Goal: Task Accomplishment & Management: Manage account settings

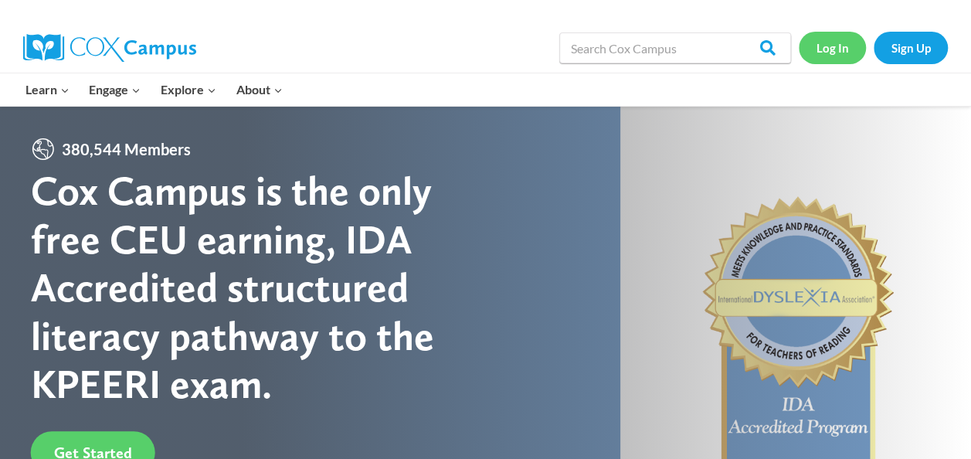
click at [835, 40] on link "Log In" at bounding box center [832, 48] width 67 height 32
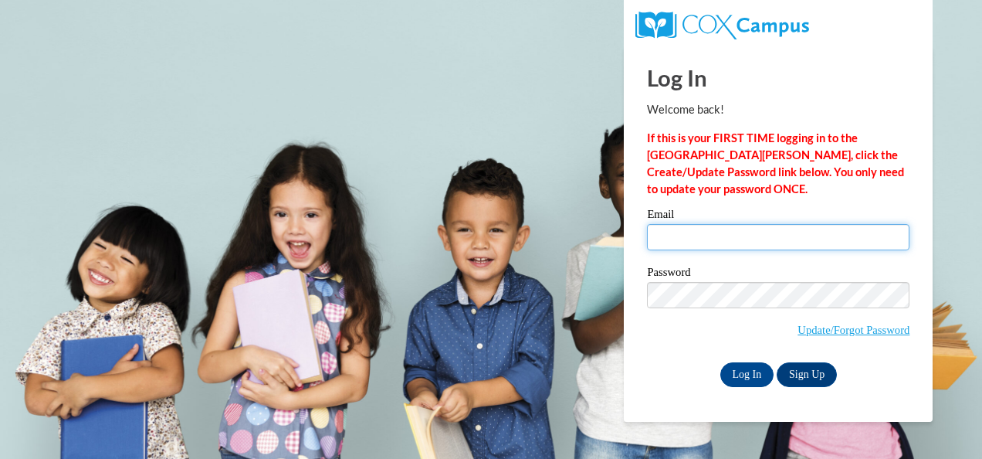
click at [723, 249] on input "Email" at bounding box center [778, 237] width 263 height 26
type input "[EMAIL_ADDRESS][DOMAIN_NAME]"
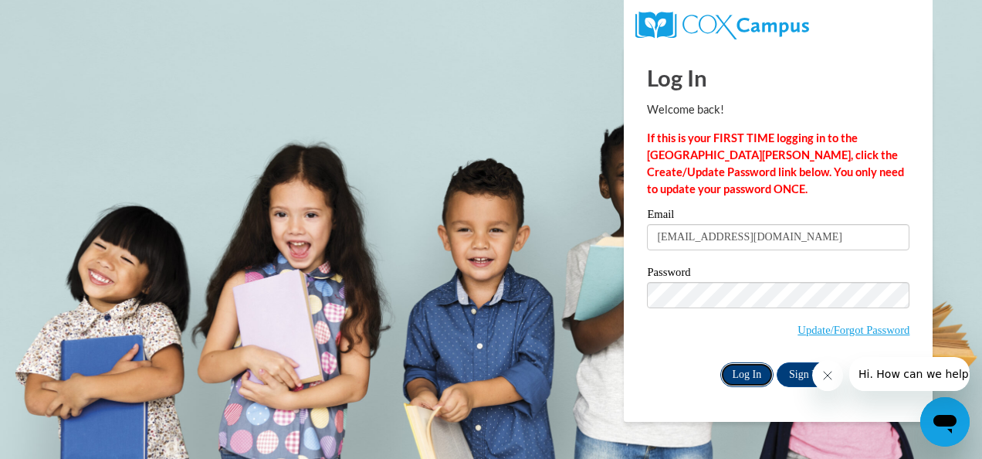
click at [751, 379] on input "Log In" at bounding box center [748, 374] width 54 height 25
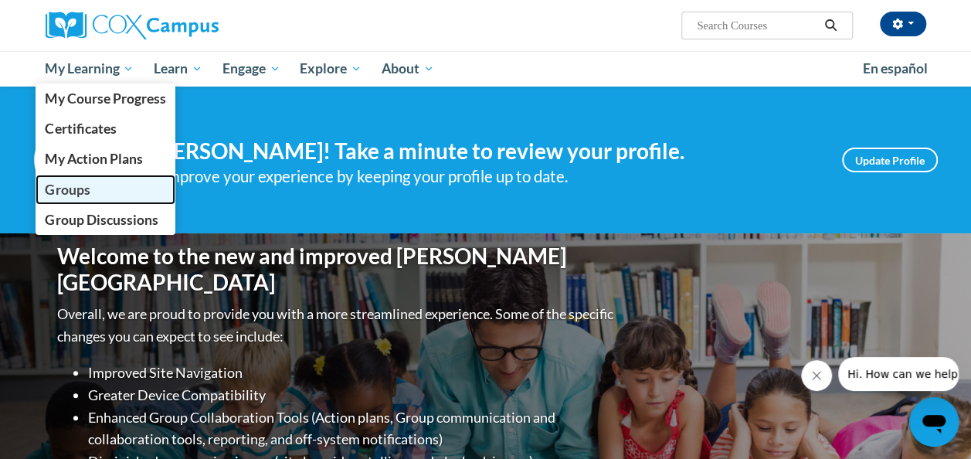
click at [62, 187] on span "Groups" at bounding box center [67, 190] width 45 height 16
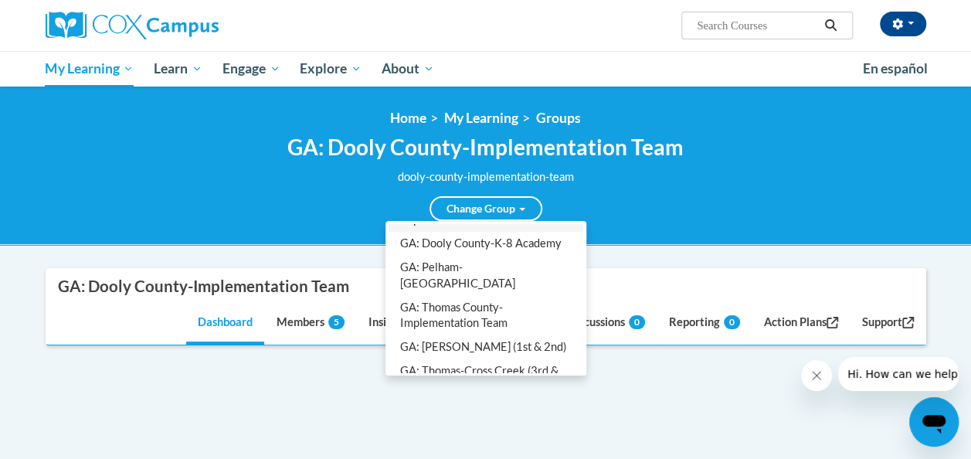
scroll to position [76, 0]
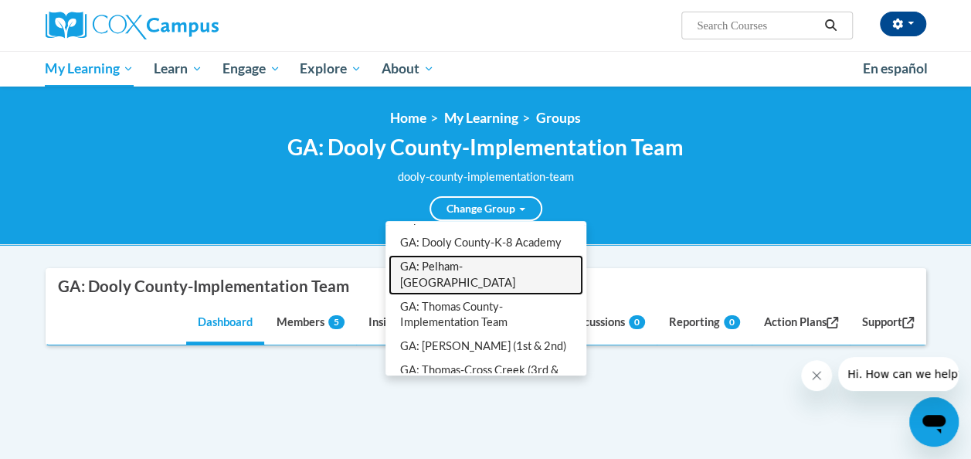
click at [466, 282] on link "GA: Pelham-[GEOGRAPHIC_DATA]" at bounding box center [485, 275] width 195 height 40
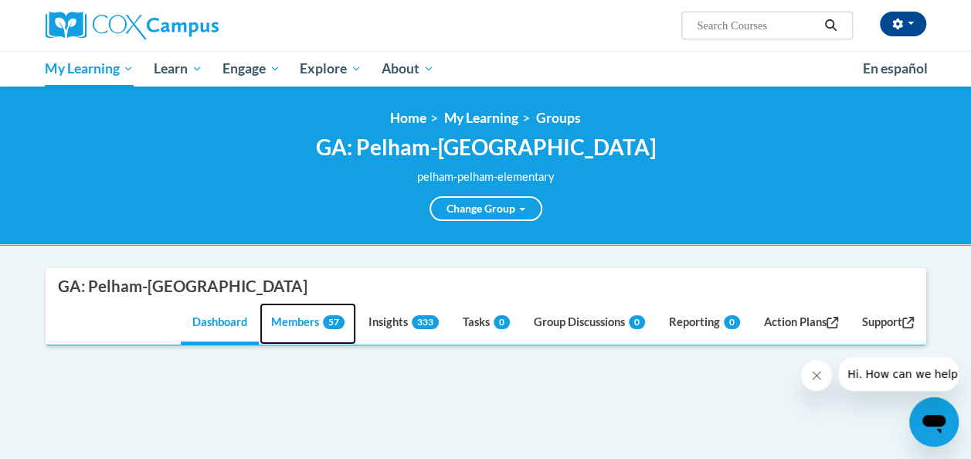
click at [310, 340] on link "Members 57" at bounding box center [308, 324] width 97 height 42
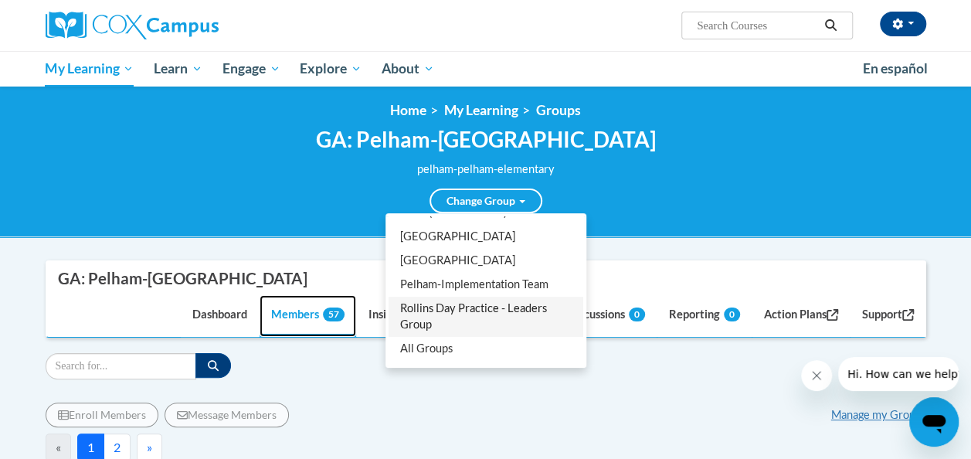
scroll to position [8, 0]
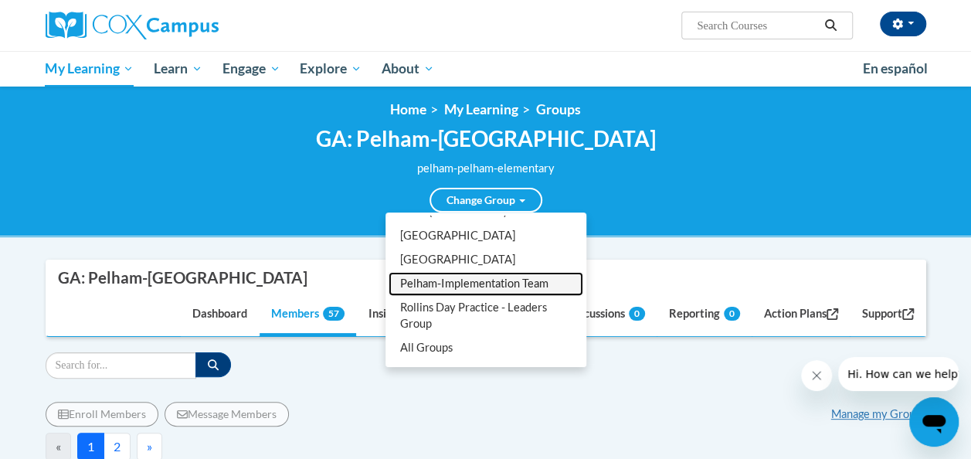
click at [494, 287] on link "Pelham-Implementation Team" at bounding box center [485, 284] width 195 height 24
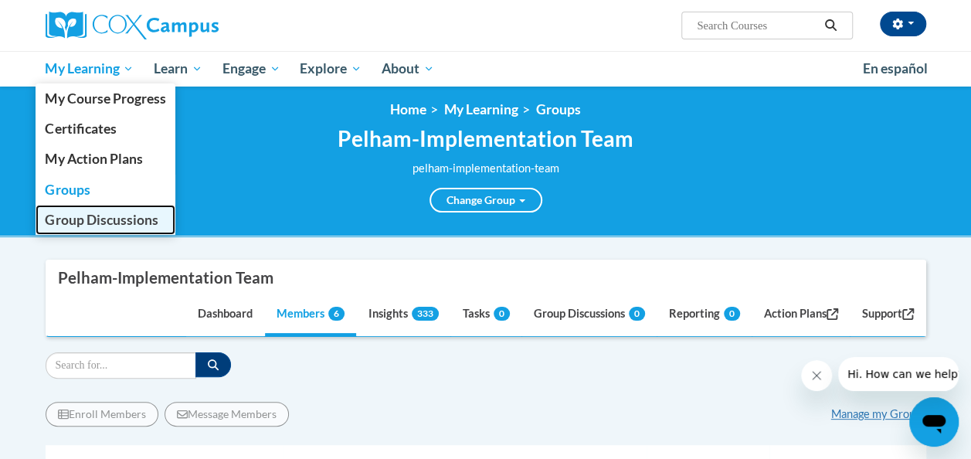
click at [76, 220] on span "Group Discussions" at bounding box center [101, 220] width 113 height 16
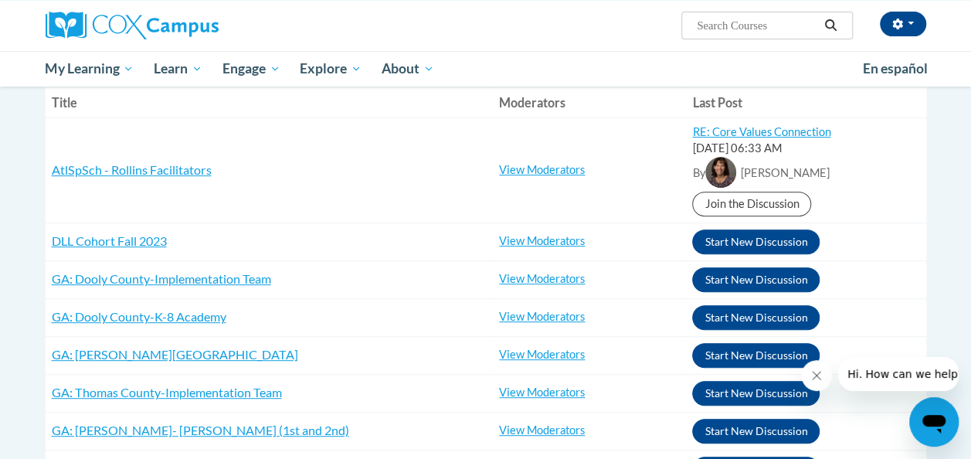
scroll to position [202, 0]
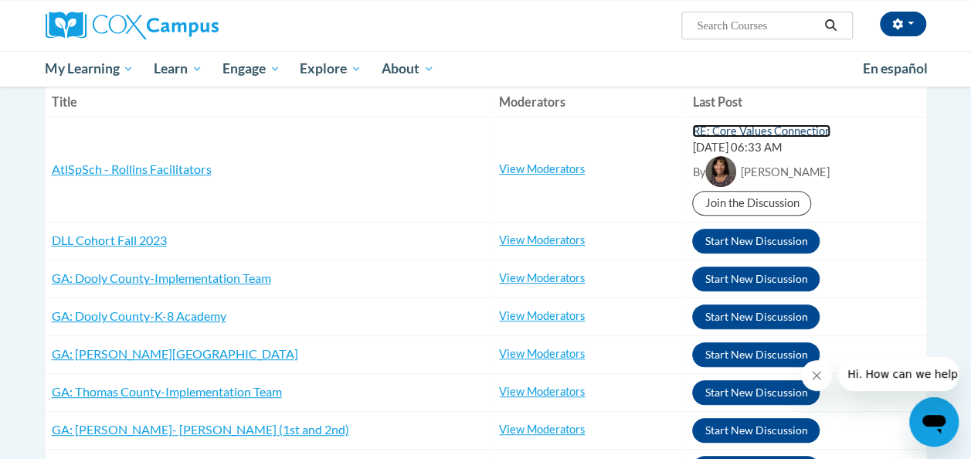
click at [742, 134] on link "RE: Core Values Connection" at bounding box center [761, 130] width 138 height 13
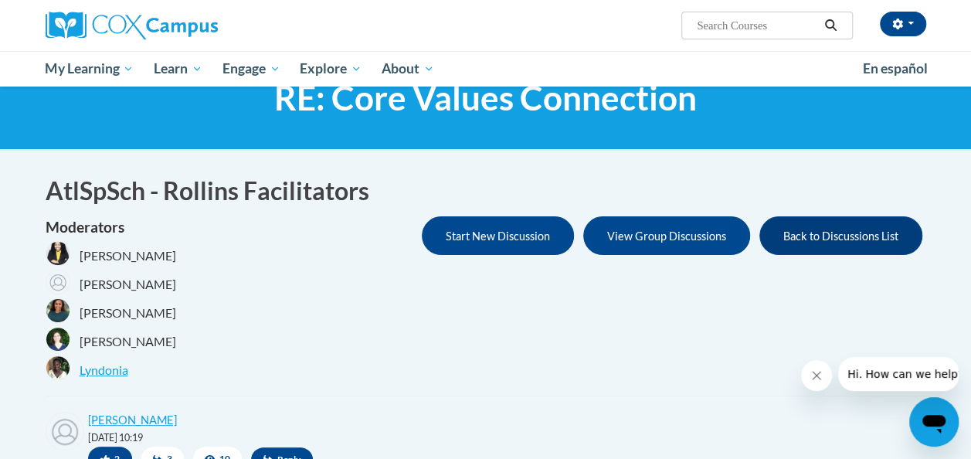
scroll to position [58, 0]
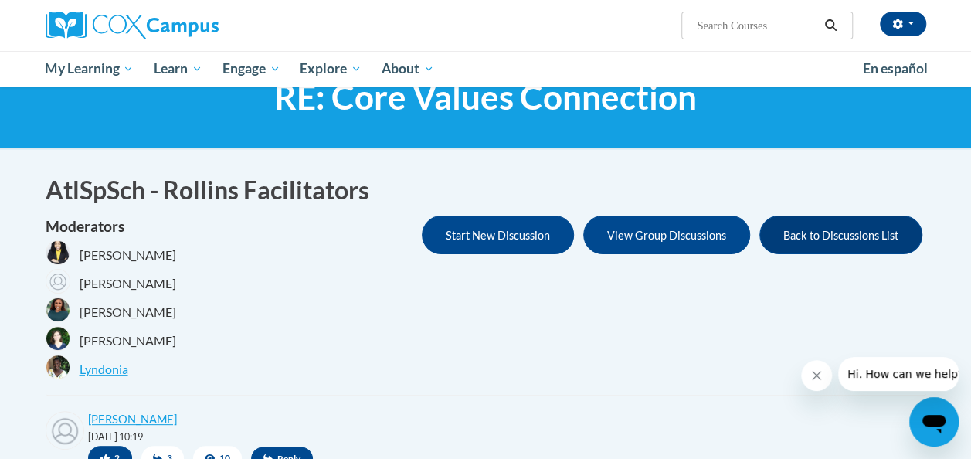
click at [131, 302] on div "Shonta Lyons" at bounding box center [111, 311] width 131 height 29
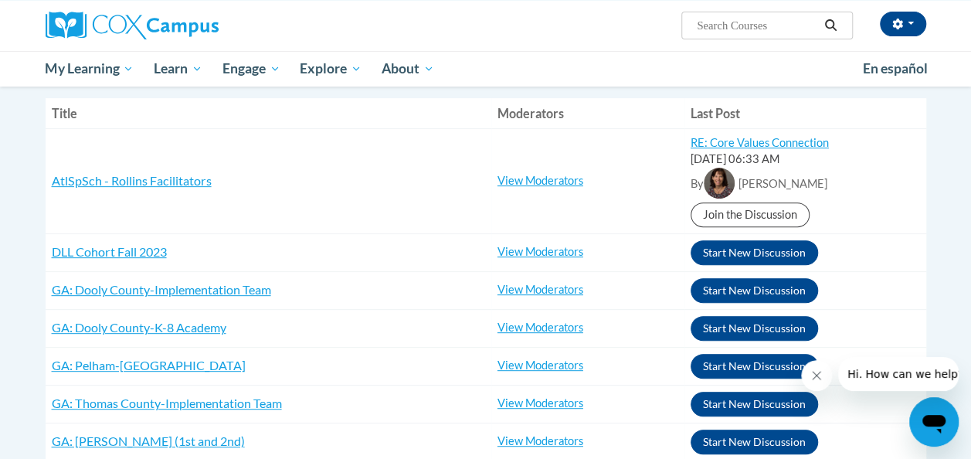
scroll to position [192, 0]
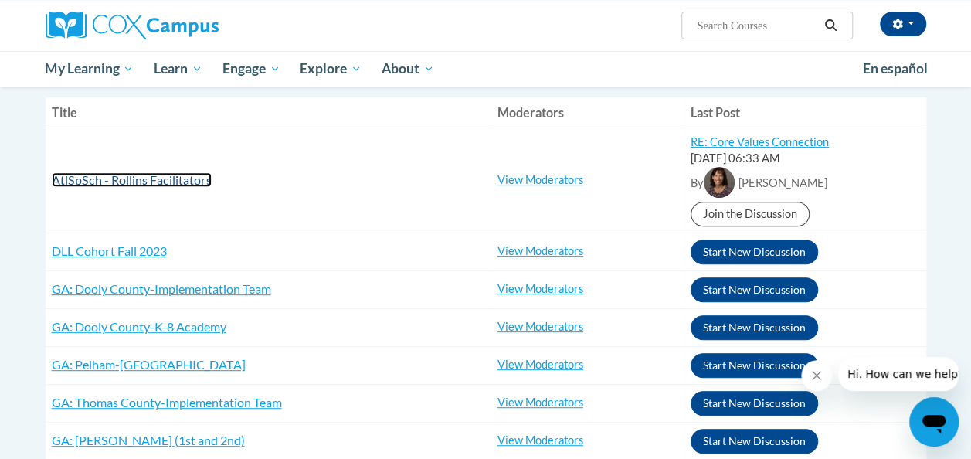
click at [180, 179] on span "AtlSpSch - Rollins Facilitators" at bounding box center [132, 179] width 160 height 15
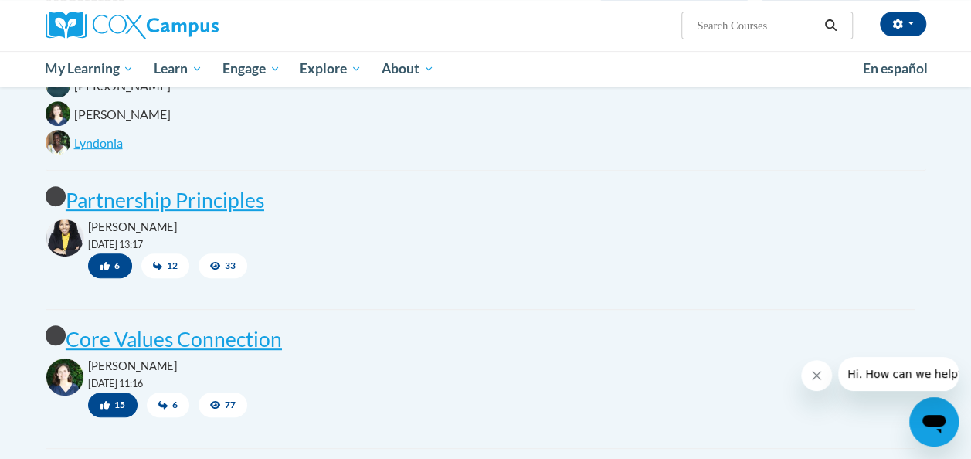
scroll to position [283, 0]
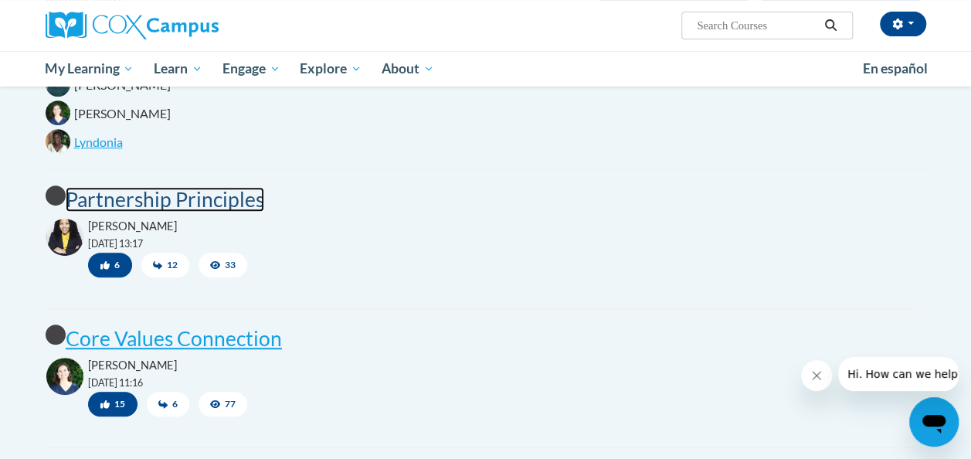
click at [202, 193] on post "Partnership Principles" at bounding box center [165, 199] width 198 height 25
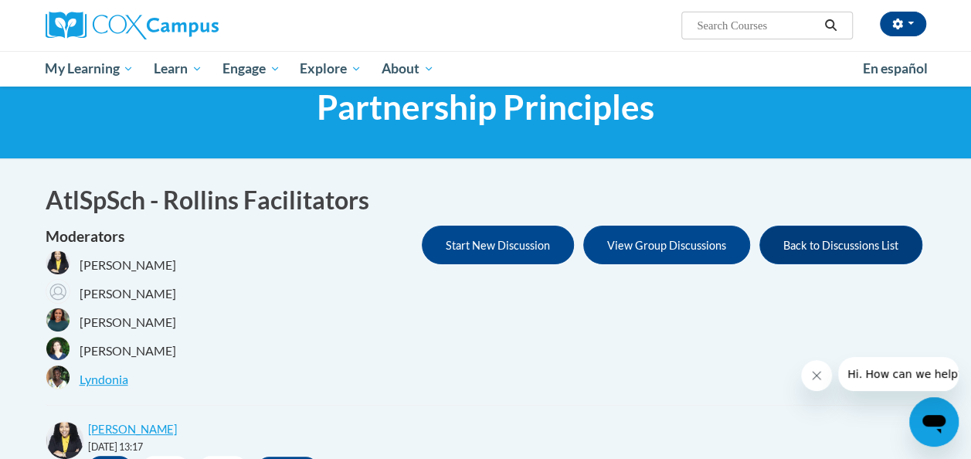
scroll to position [47, 0]
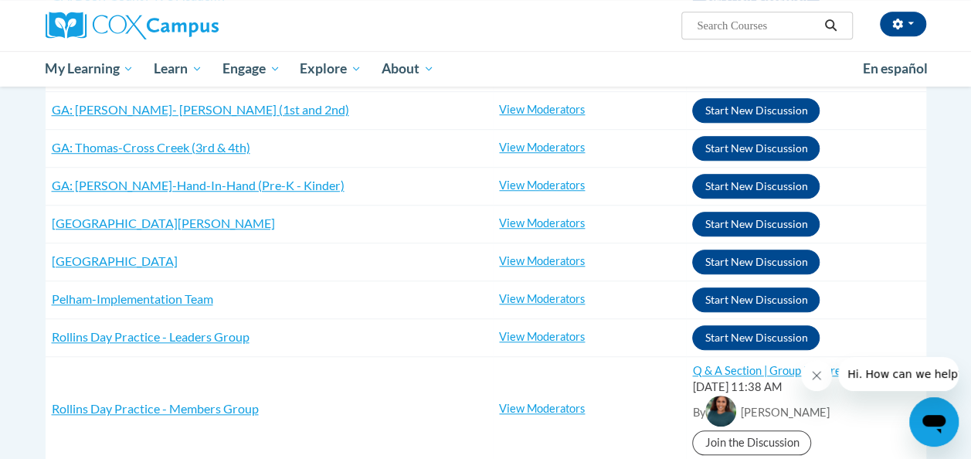
scroll to position [664, 0]
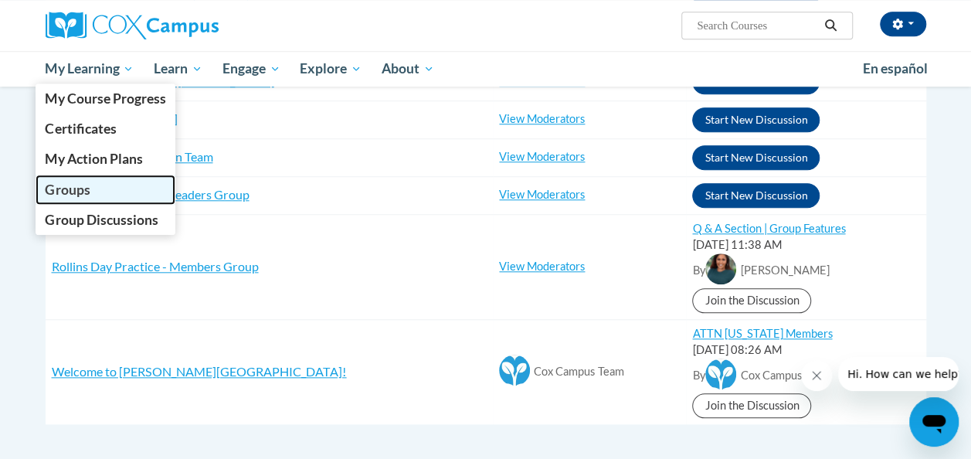
click at [73, 188] on span "Groups" at bounding box center [67, 190] width 45 height 16
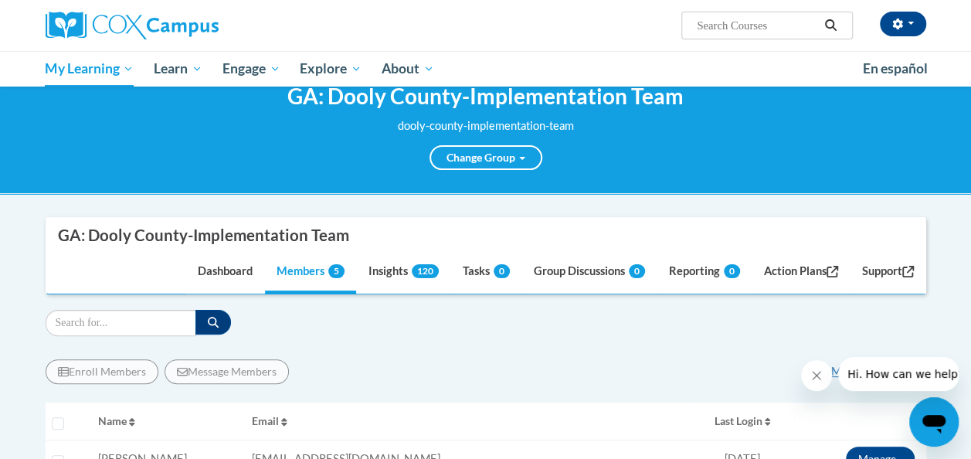
scroll to position [49, 0]
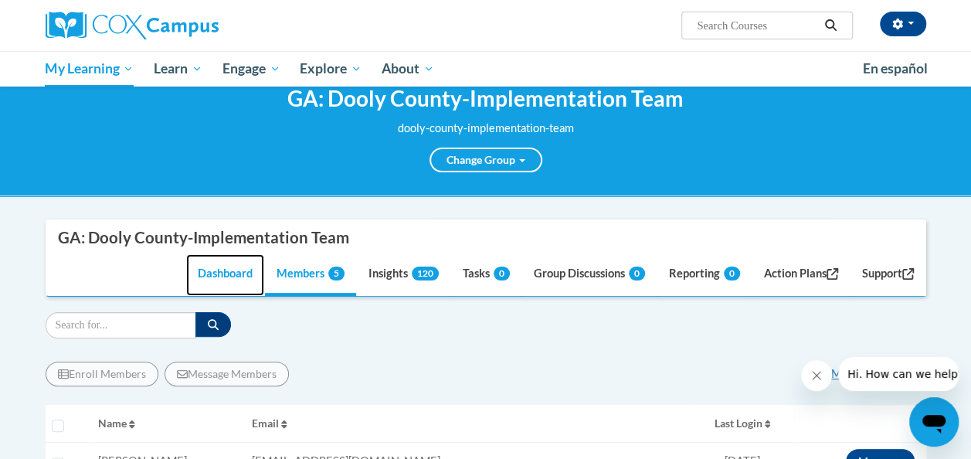
click at [203, 255] on link "Dashboard" at bounding box center [225, 275] width 78 height 42
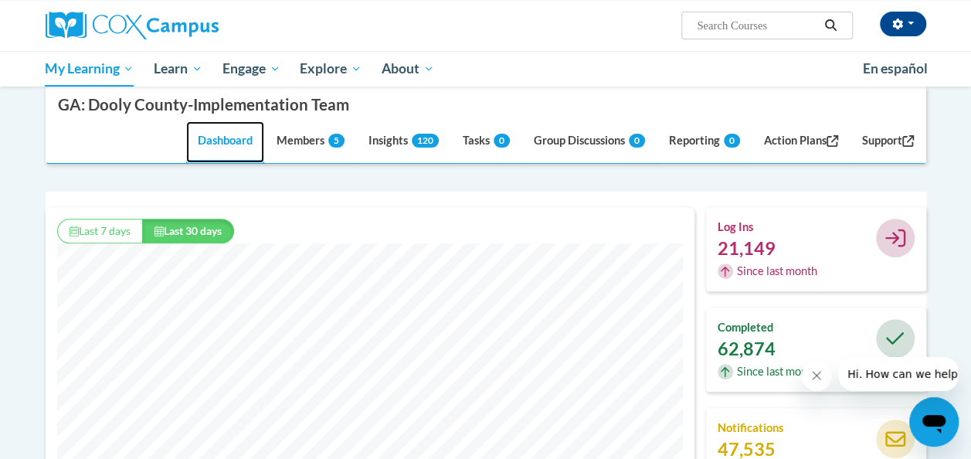
scroll to position [192, 0]
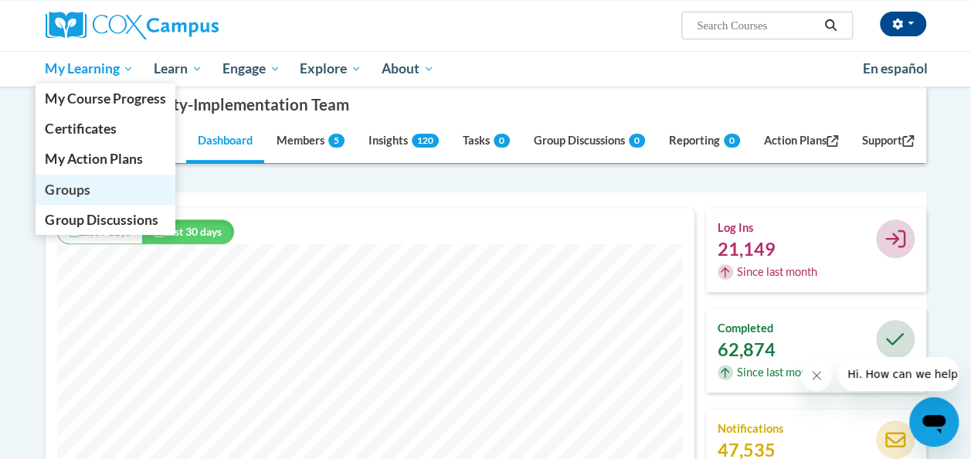
click at [85, 186] on span "Groups" at bounding box center [67, 190] width 45 height 16
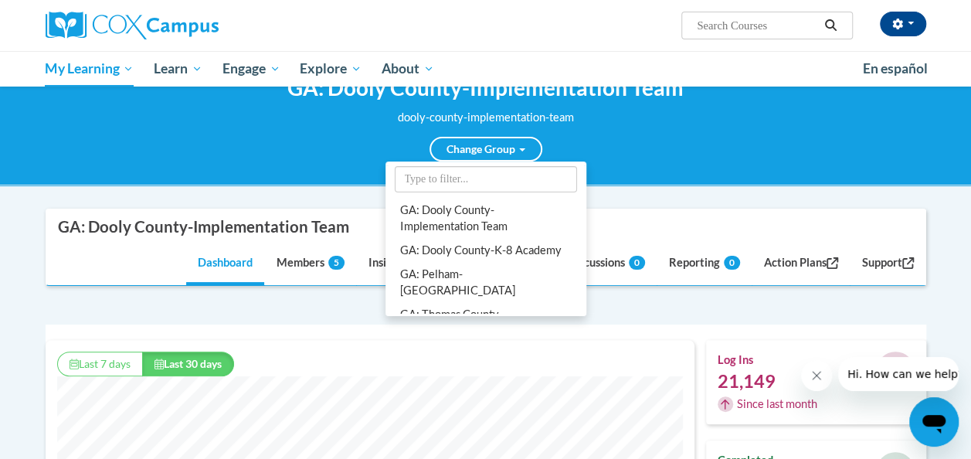
scroll to position [298, 0]
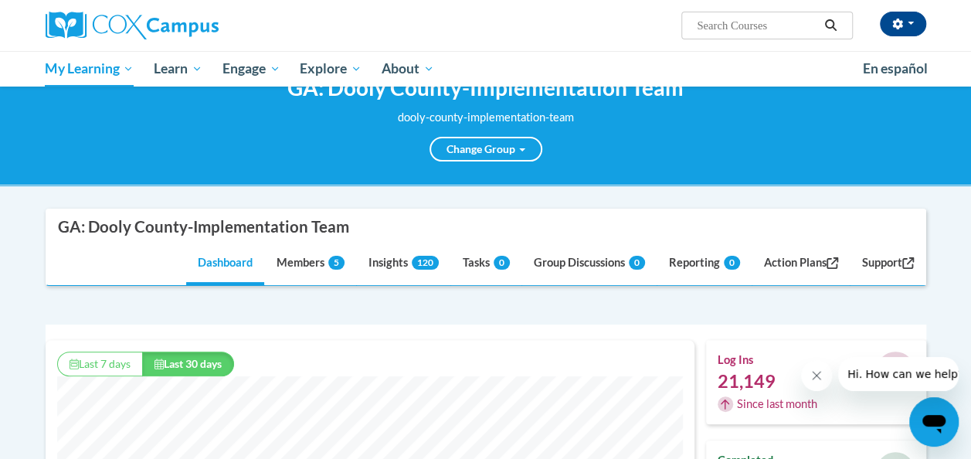
click at [687, 119] on div "GA: Dooly County-Implementation Team dooly-county-implementation-team Change Gr…" at bounding box center [486, 118] width 880 height 87
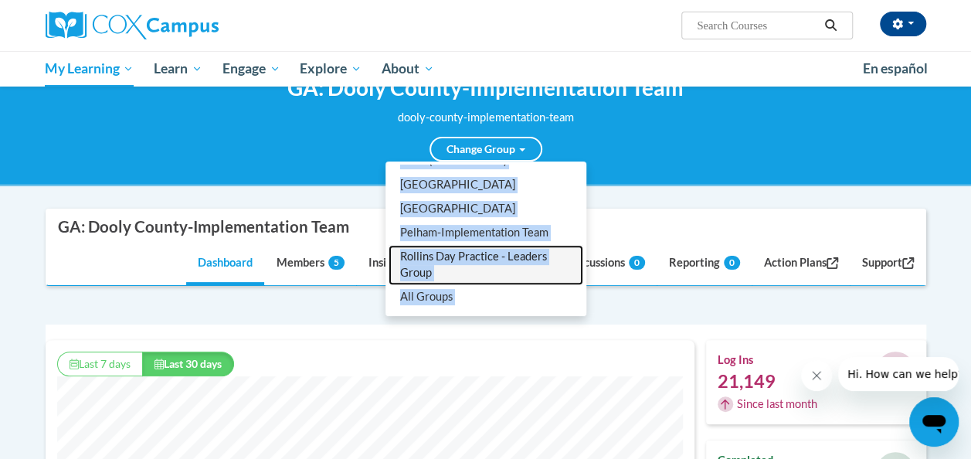
click at [487, 252] on link "Rollins Day Practice - Leaders Group" at bounding box center [485, 265] width 195 height 40
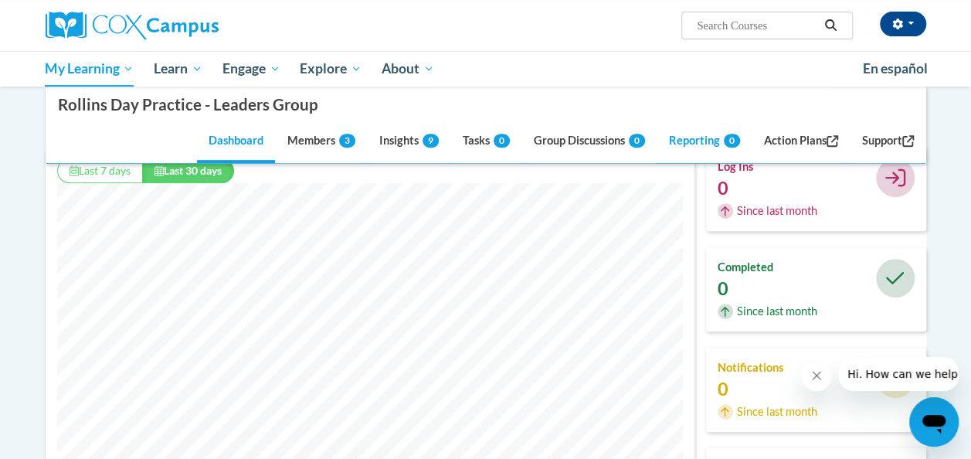
scroll to position [236, 0]
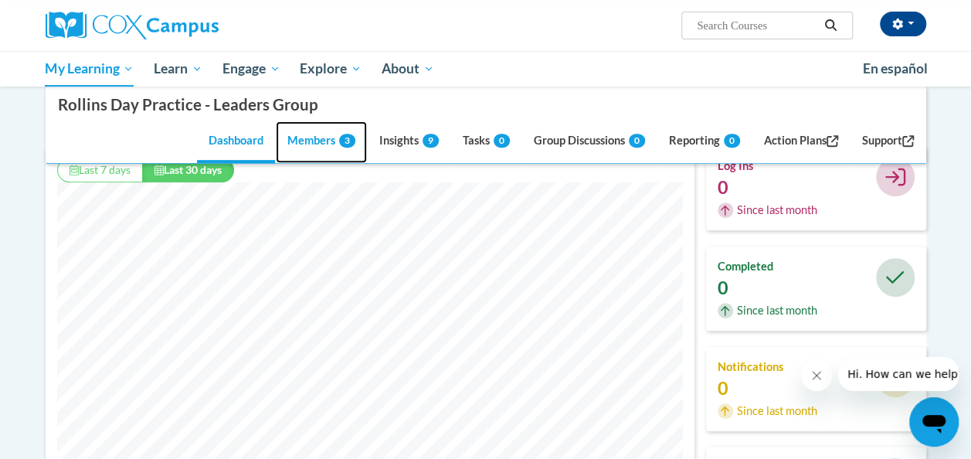
click at [304, 142] on link "Members 3" at bounding box center [321, 143] width 91 height 42
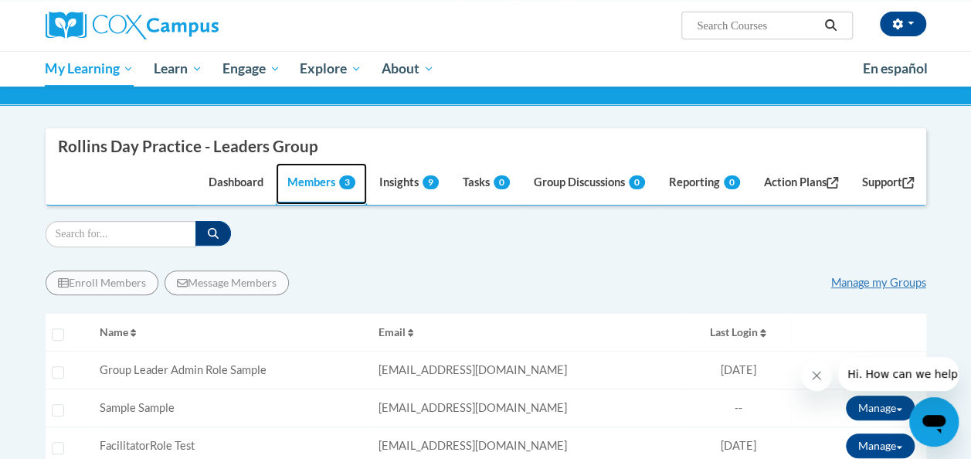
scroll to position [124, 0]
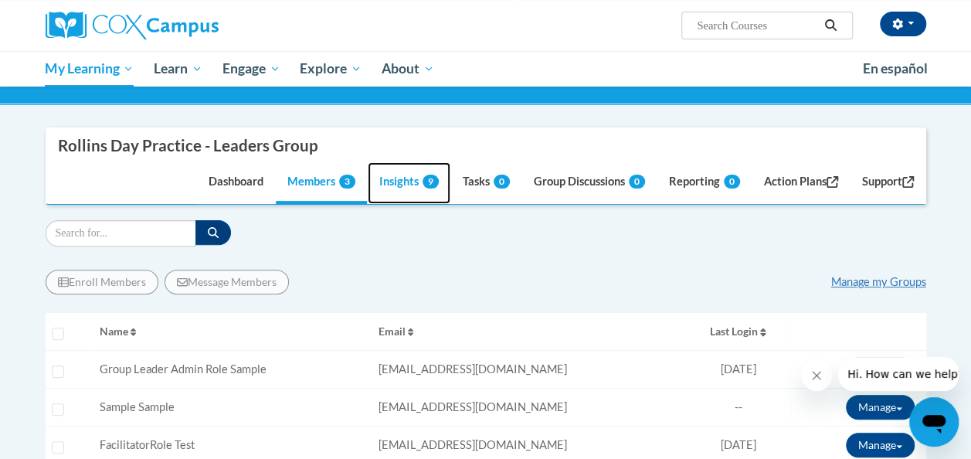
click at [402, 198] on link "Insights 9" at bounding box center [409, 183] width 83 height 42
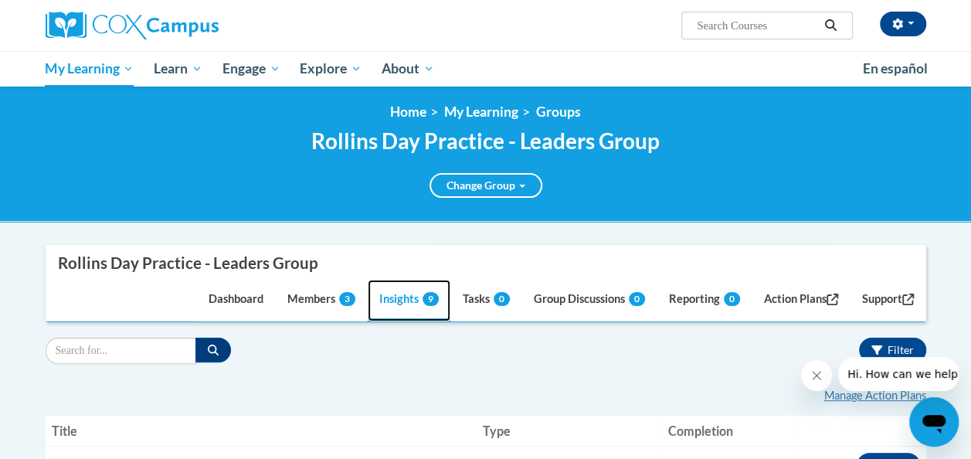
scroll to position [0, 0]
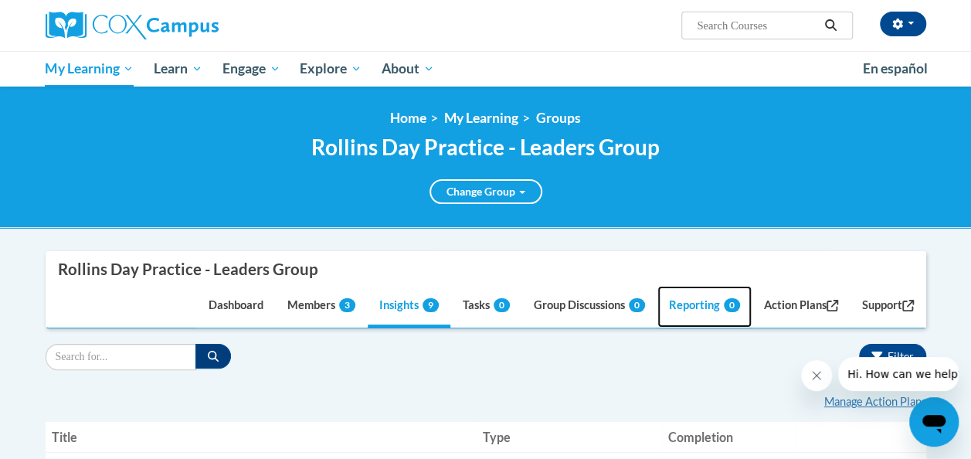
click at [681, 298] on link "Reporting 0" at bounding box center [704, 307] width 94 height 42
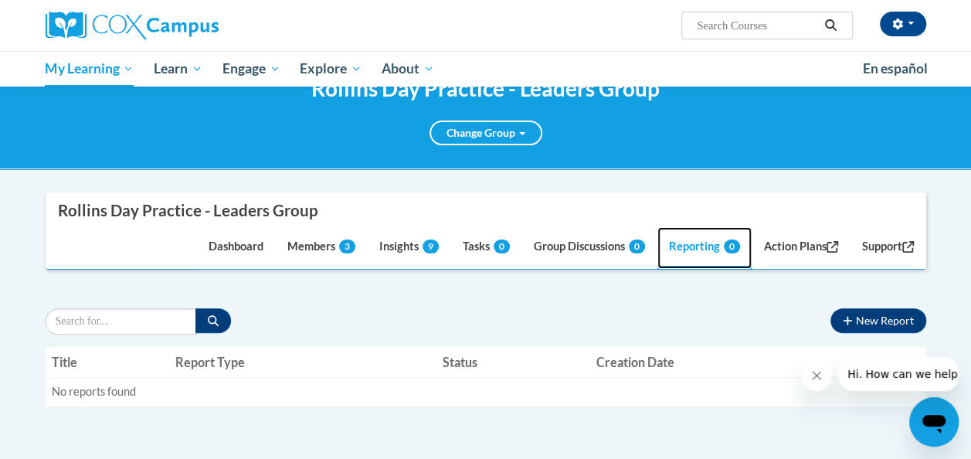
scroll to position [56, 0]
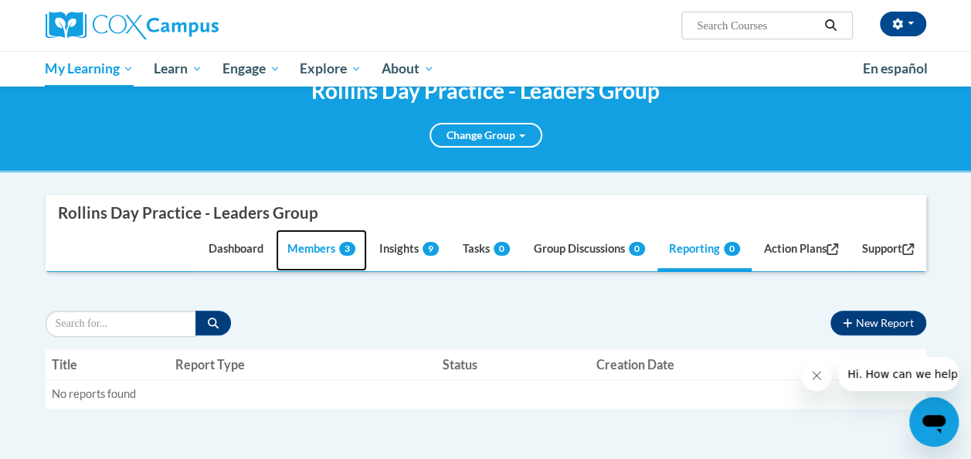
click at [276, 246] on link "Members 3" at bounding box center [321, 250] width 91 height 42
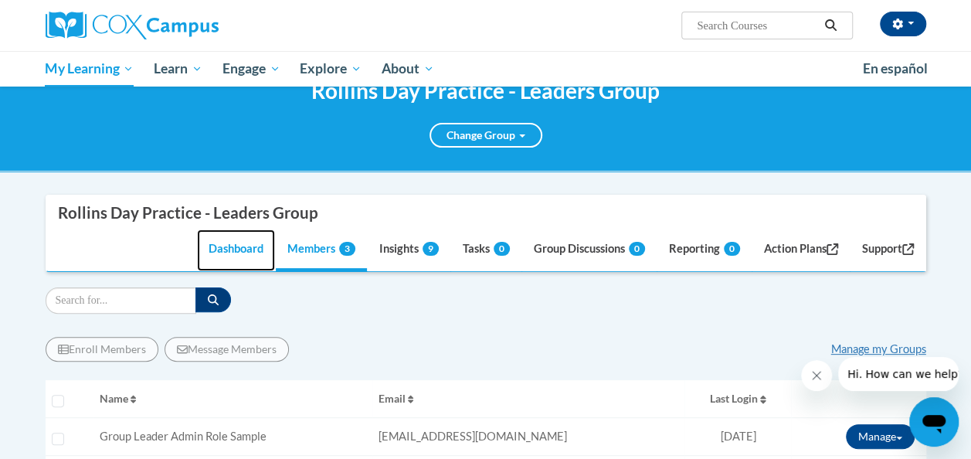
click at [228, 244] on link "Dashboard" at bounding box center [236, 250] width 78 height 42
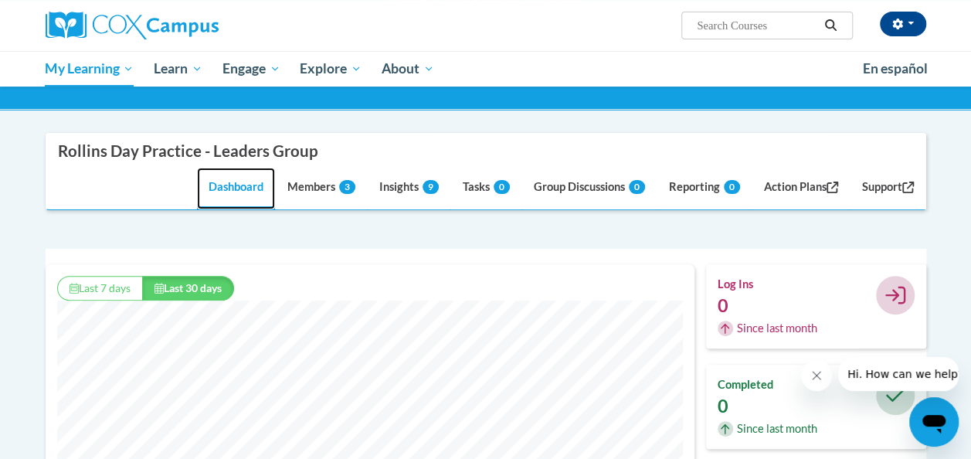
scroll to position [77, 0]
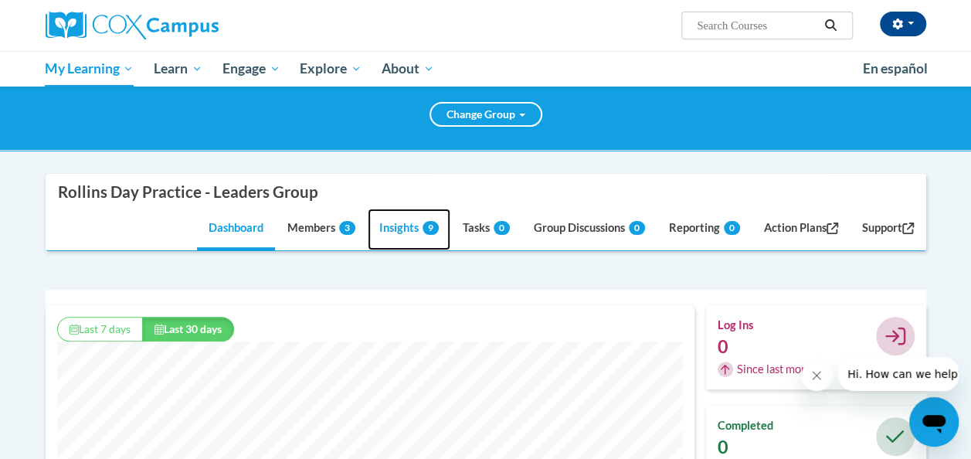
click at [388, 236] on link "Insights 9" at bounding box center [409, 230] width 83 height 42
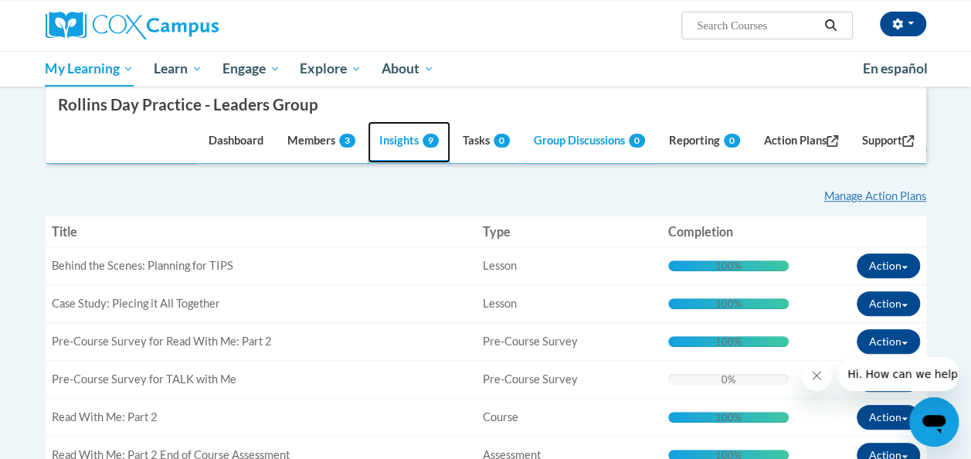
scroll to position [205, 0]
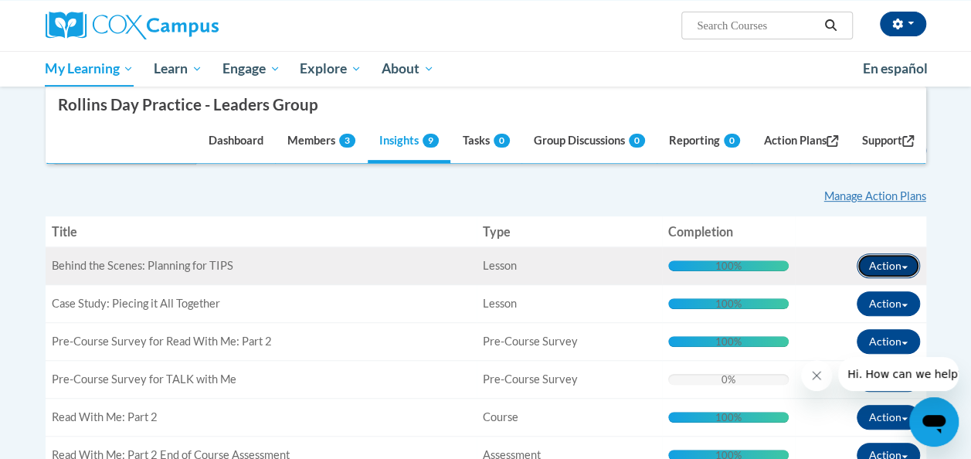
click at [882, 274] on button "Action" at bounding box center [888, 265] width 63 height 25
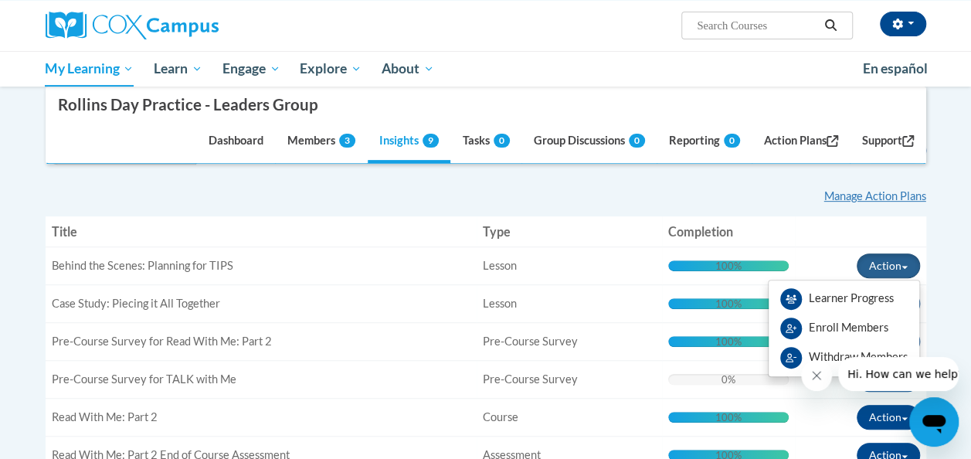
click at [817, 373] on icon "Close message from company" at bounding box center [816, 375] width 12 height 12
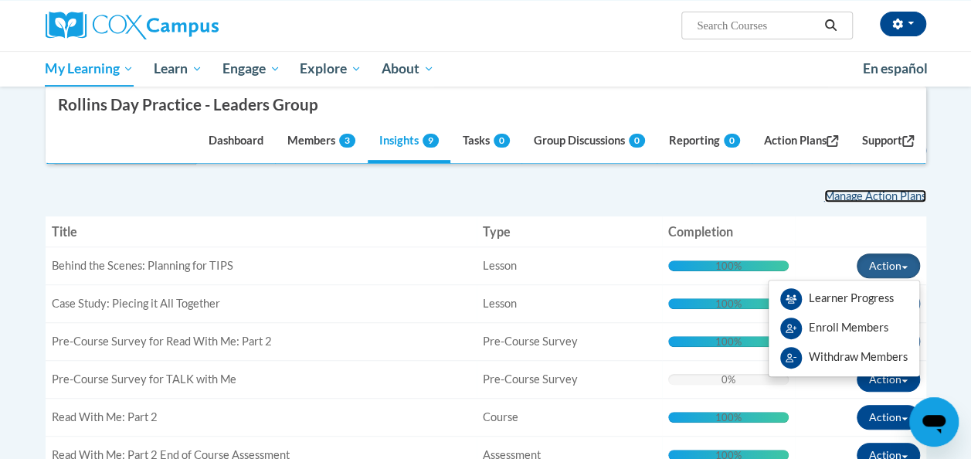
click at [850, 190] on link "Manage Action Plans" at bounding box center [875, 195] width 102 height 13
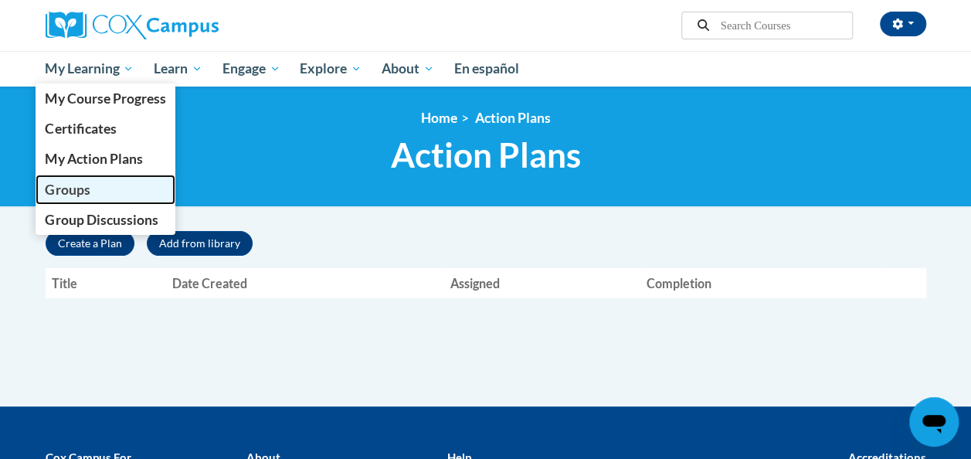
click at [80, 192] on span "Groups" at bounding box center [67, 190] width 45 height 16
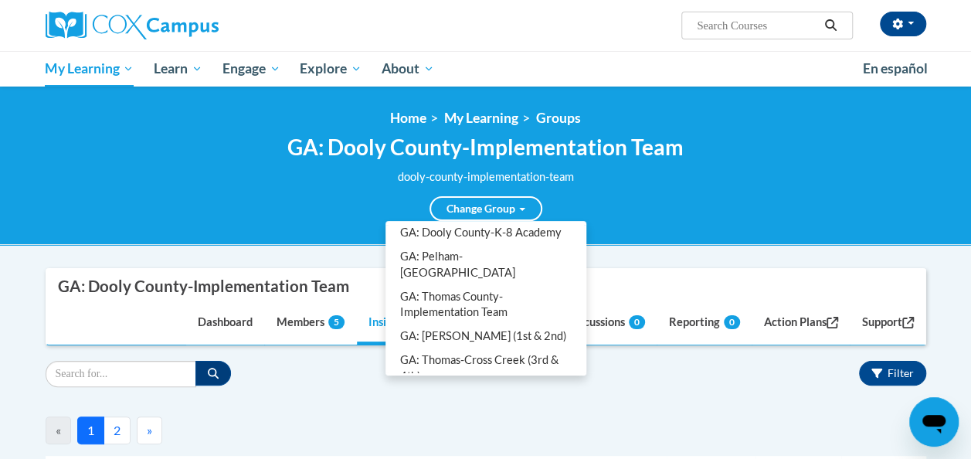
scroll to position [87, 0]
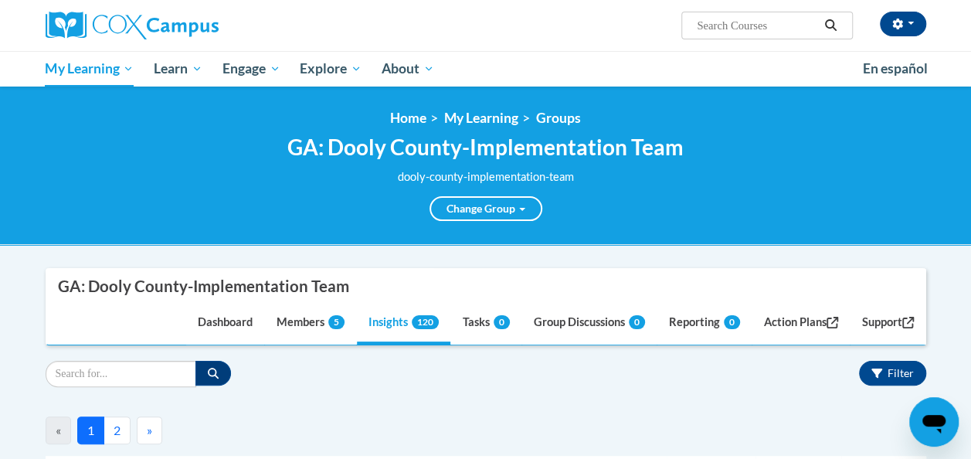
click at [706, 239] on div "<en>My Learning</en><fr>New fr_My Learning</fr><it>New it_My Learning</it><de>N…" at bounding box center [485, 166] width 971 height 158
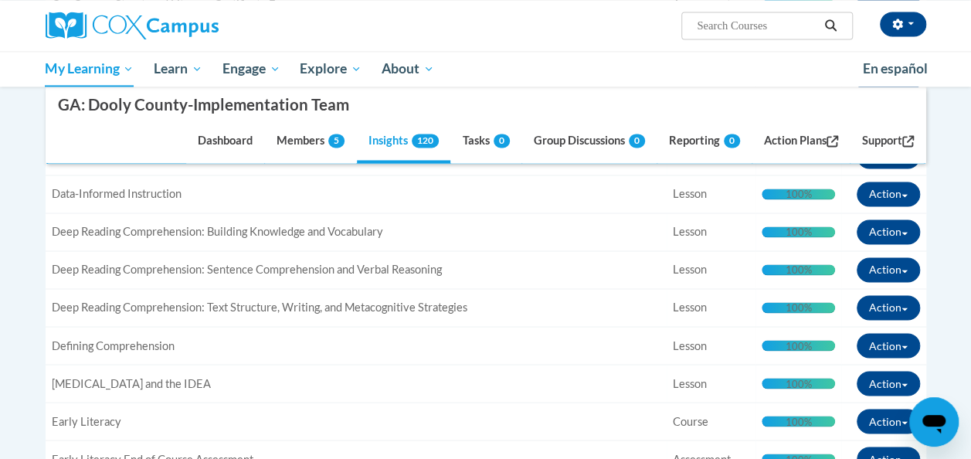
scroll to position [1143, 0]
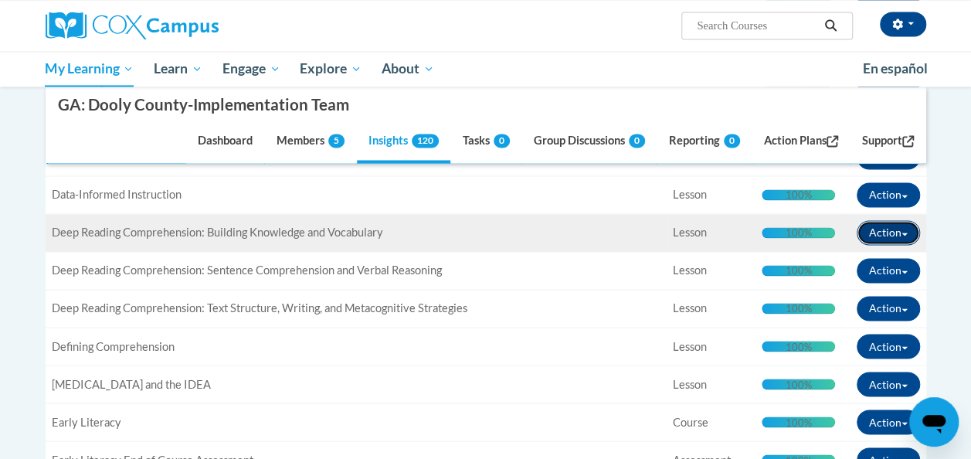
click at [879, 221] on button "Action" at bounding box center [888, 232] width 63 height 25
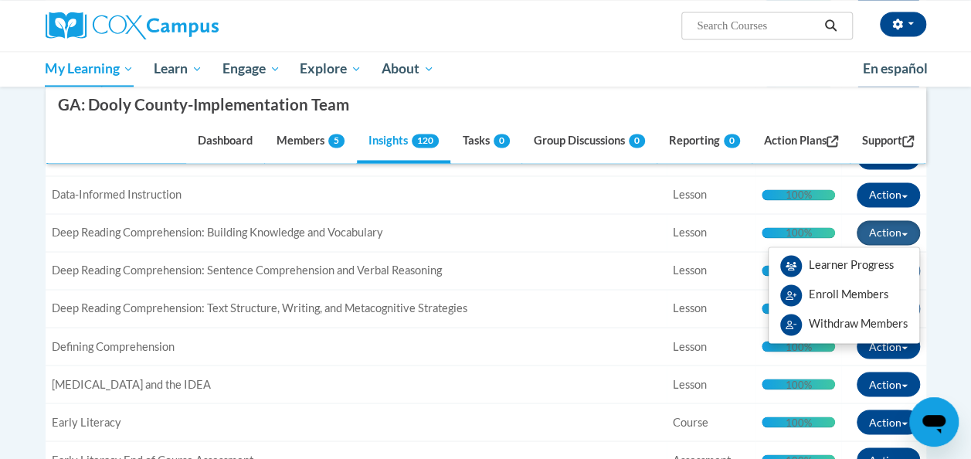
click at [958, 205] on body "Rebecca Loera (America/New_York UTC-04:00) My Profile Inbox Groups Hub Action P…" at bounding box center [485, 428] width 971 height 3143
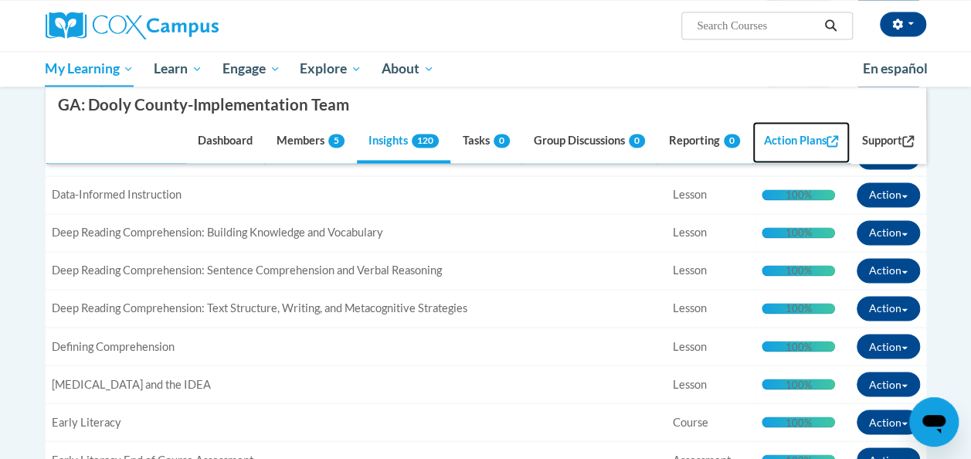
click at [803, 141] on link "Action Plans" at bounding box center [800, 143] width 97 height 42
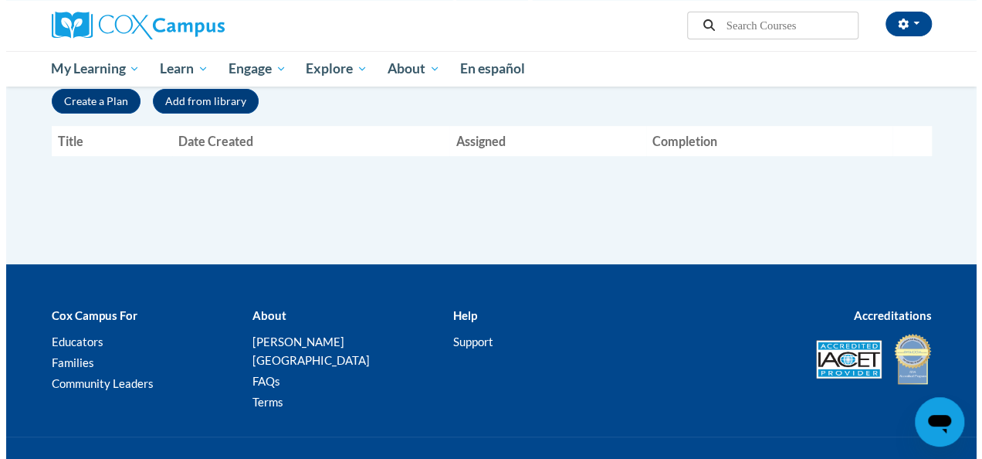
scroll to position [59, 0]
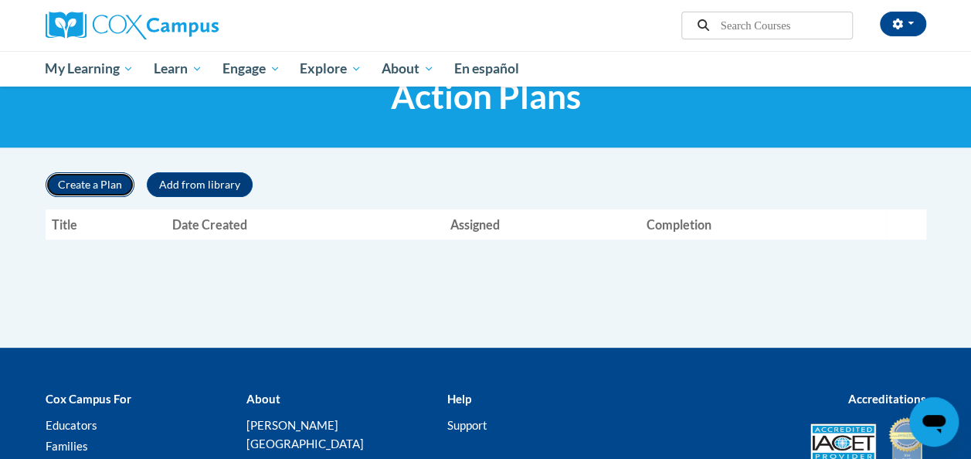
click at [110, 182] on button "Create a Plan" at bounding box center [90, 184] width 89 height 25
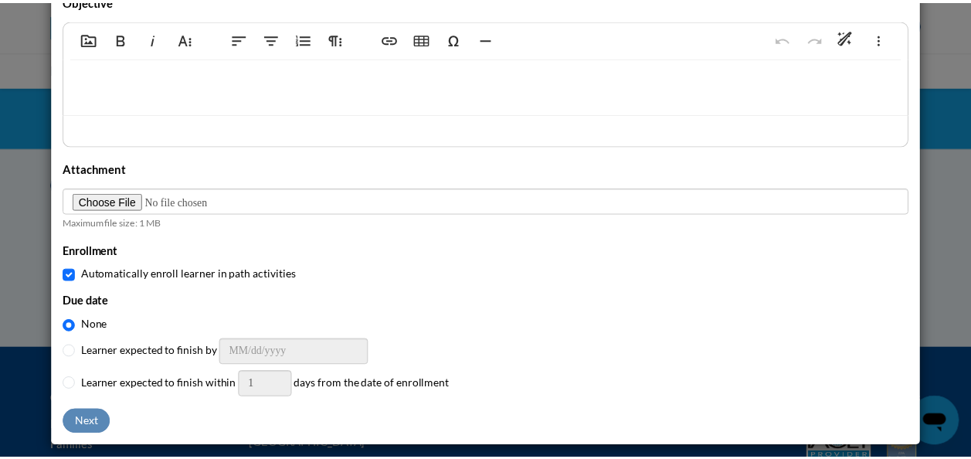
scroll to position [0, 0]
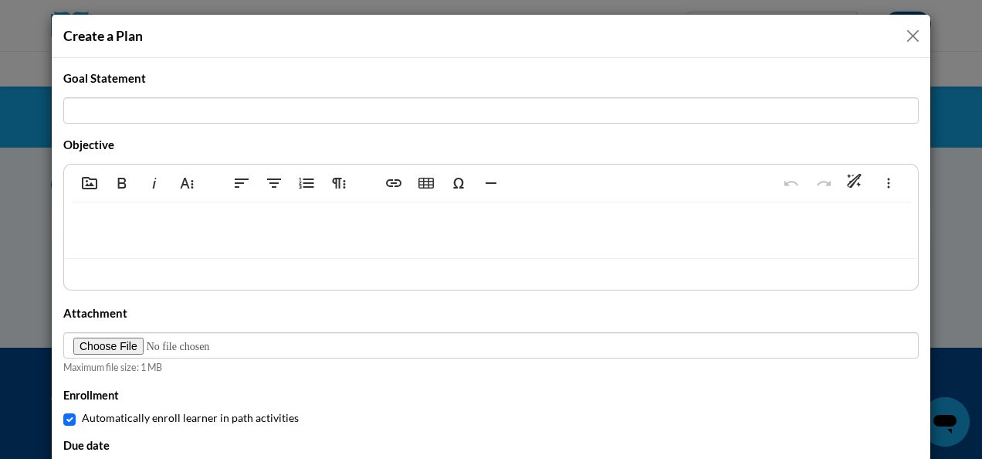
click at [908, 37] on button "Close" at bounding box center [913, 35] width 19 height 19
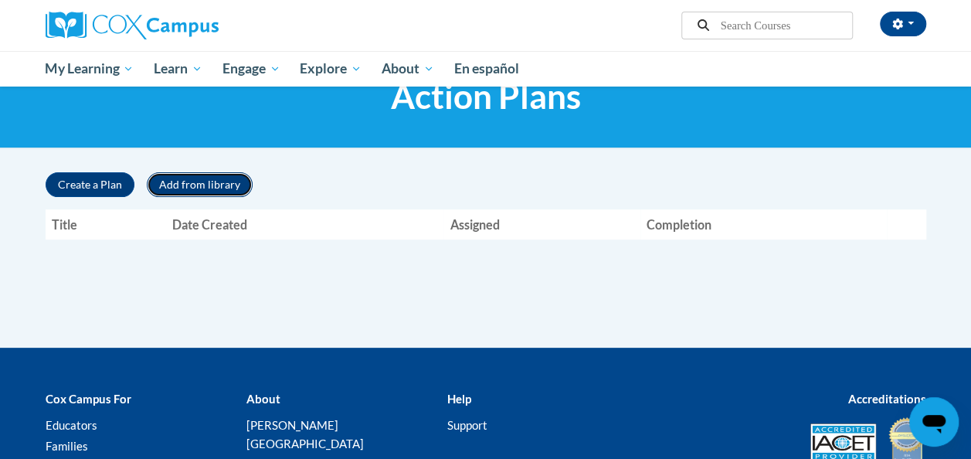
click at [158, 179] on button "Add from library" at bounding box center [200, 184] width 106 height 25
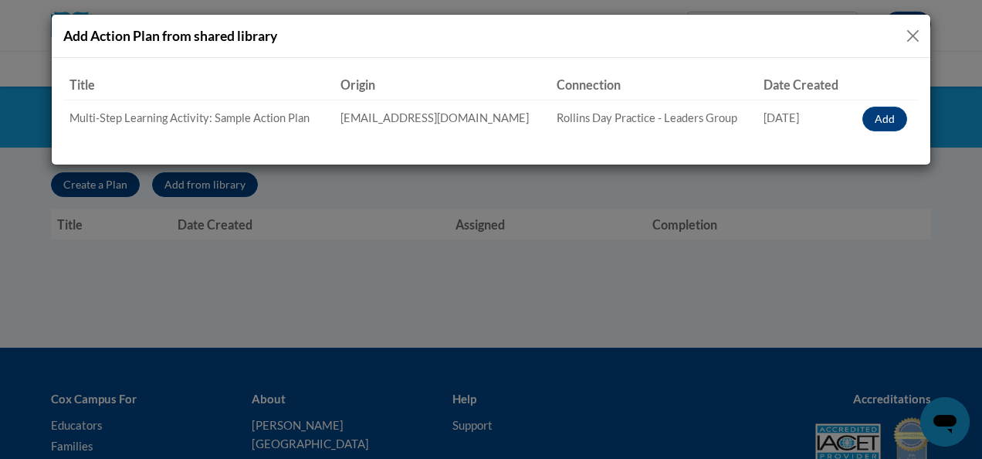
click at [911, 29] on button "Close" at bounding box center [913, 35] width 19 height 19
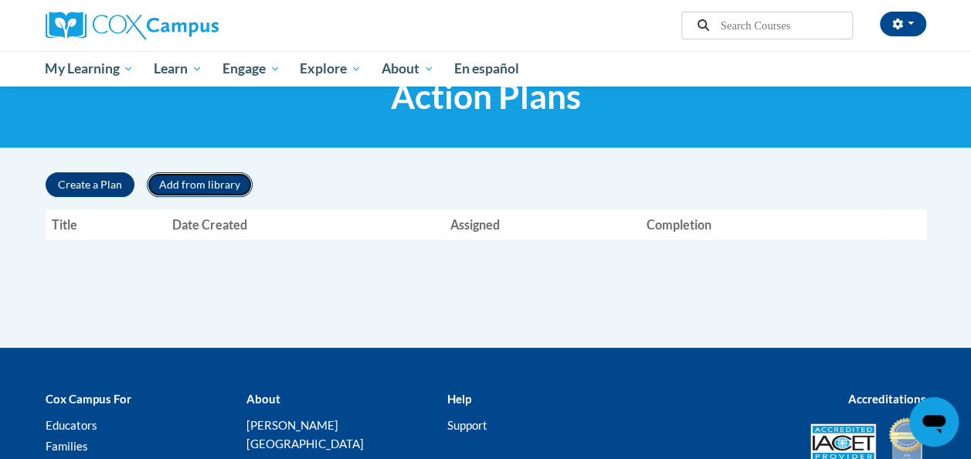
click at [175, 188] on button "Add from library" at bounding box center [200, 184] width 106 height 25
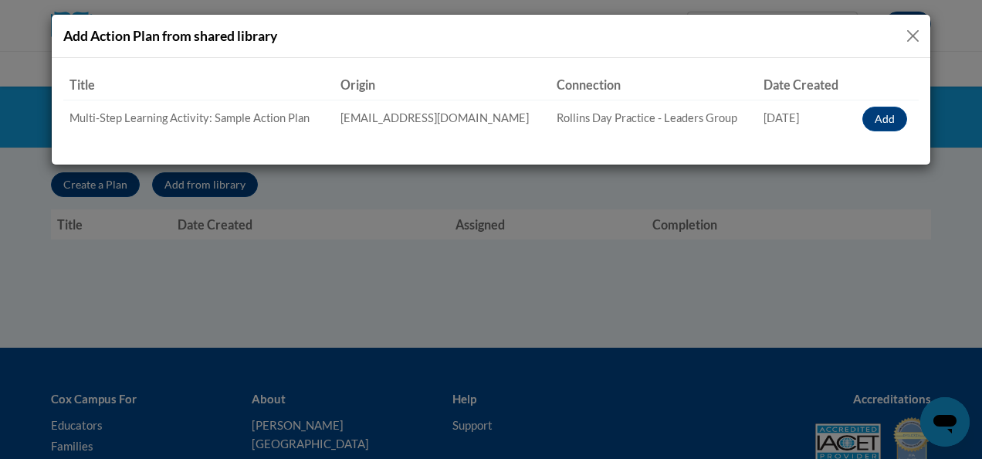
click at [195, 116] on td "Multi-Step Learning Activity: Sample Action Plan" at bounding box center [198, 119] width 271 height 38
click at [908, 26] on button "Close" at bounding box center [913, 35] width 19 height 19
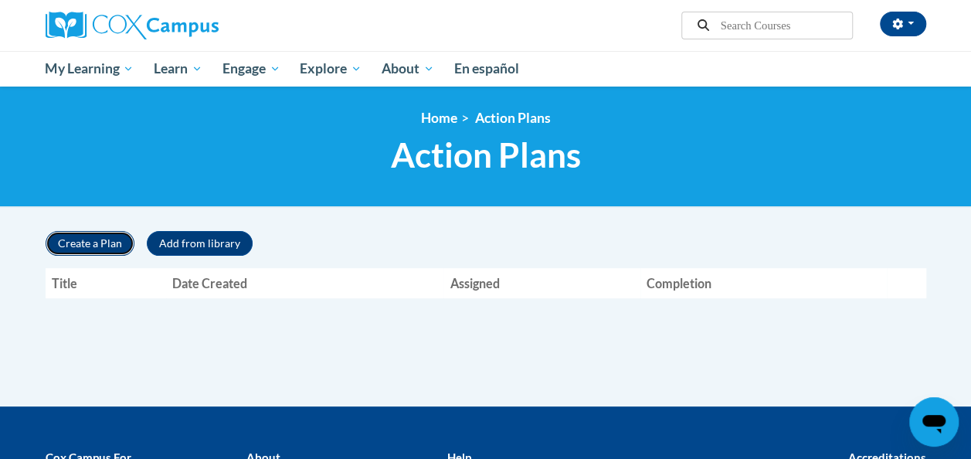
click at [74, 241] on button "Create a Plan" at bounding box center [90, 243] width 89 height 25
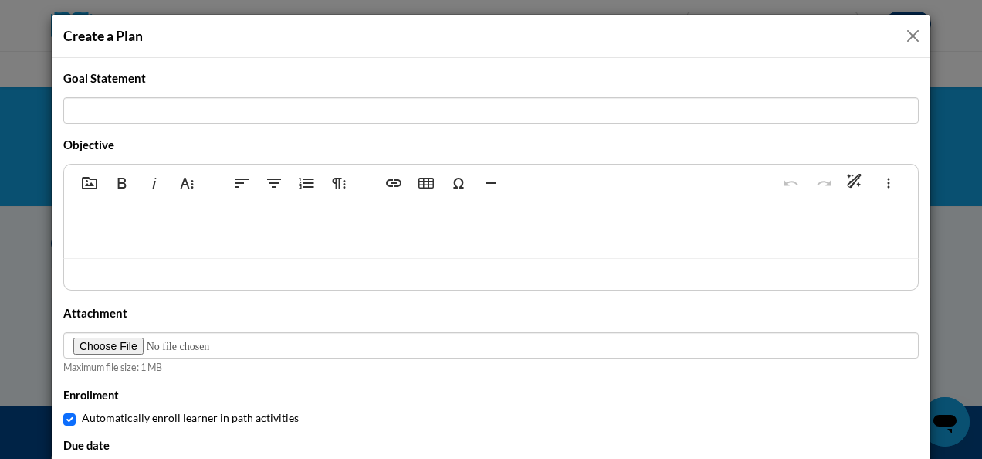
click at [390, 215] on div at bounding box center [491, 230] width 854 height 56
click at [904, 32] on button "Close" at bounding box center [913, 35] width 19 height 19
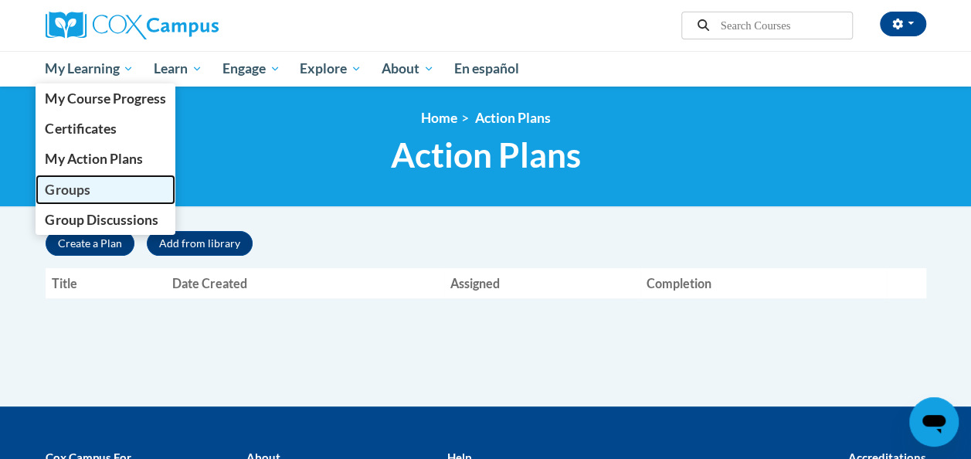
click at [76, 200] on link "Groups" at bounding box center [106, 190] width 141 height 30
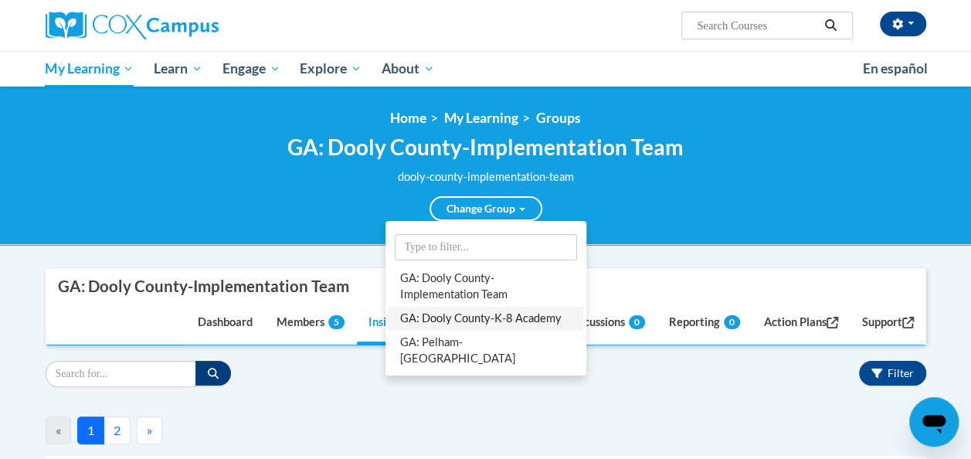
scroll to position [298, 0]
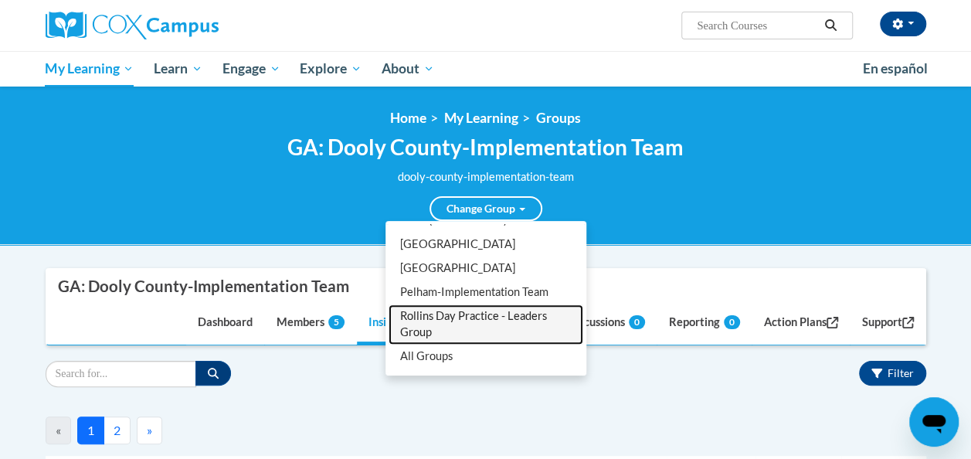
click at [451, 332] on link "Rollins Day Practice - Leaders Group" at bounding box center [485, 324] width 195 height 40
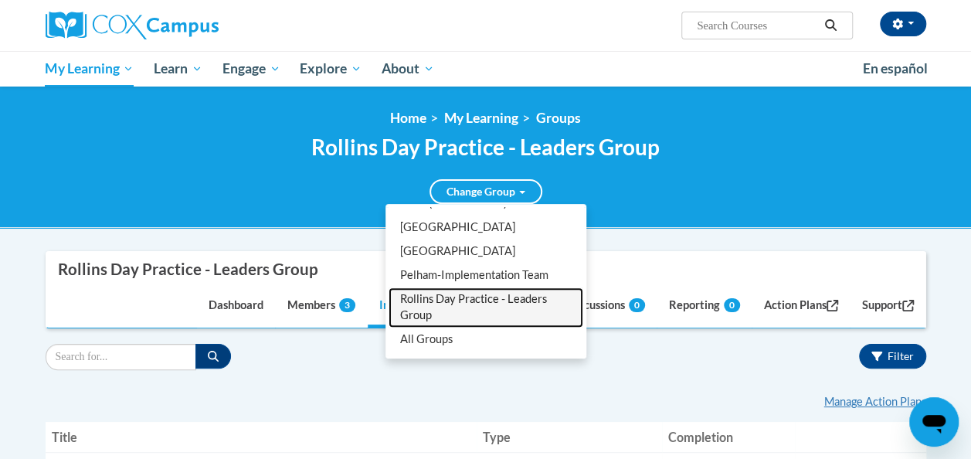
click at [514, 300] on link "Rollins Day Practice - Leaders Group" at bounding box center [485, 307] width 195 height 40
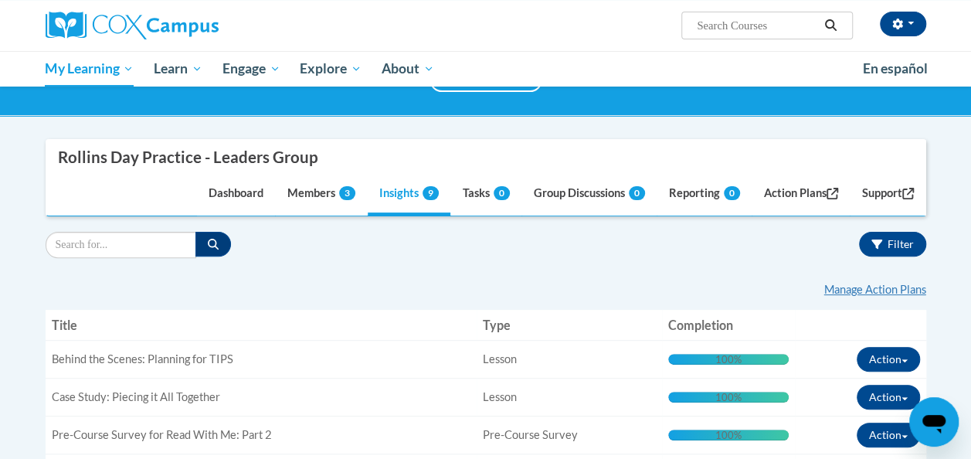
scroll to position [93, 0]
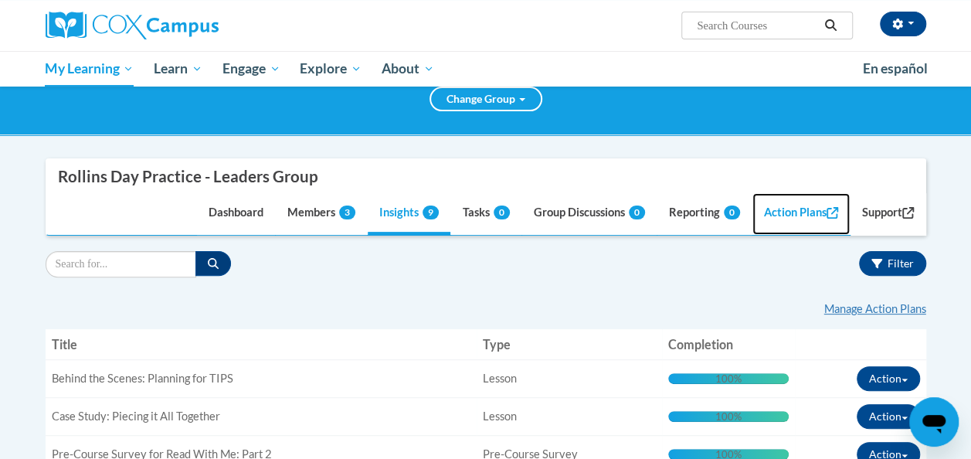
click at [779, 215] on link "Action Plans" at bounding box center [800, 214] width 97 height 42
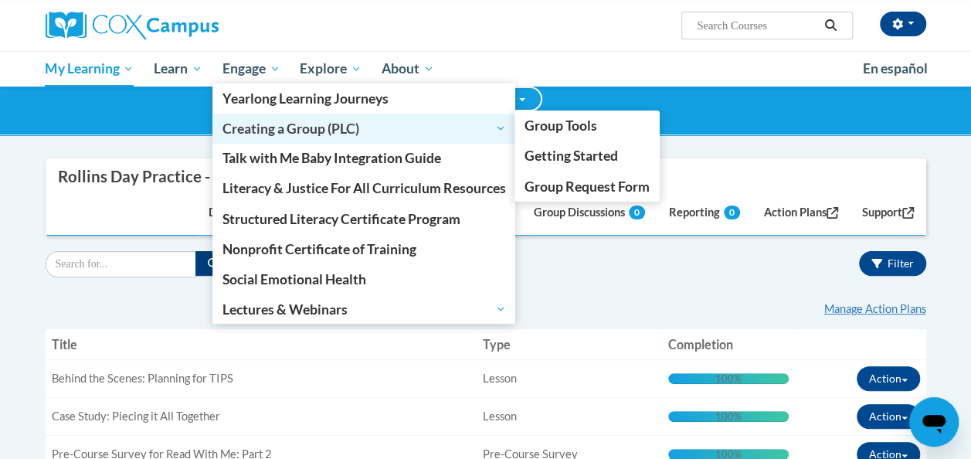
click at [265, 124] on span "Creating a Group (PLC)" at bounding box center [363, 128] width 283 height 19
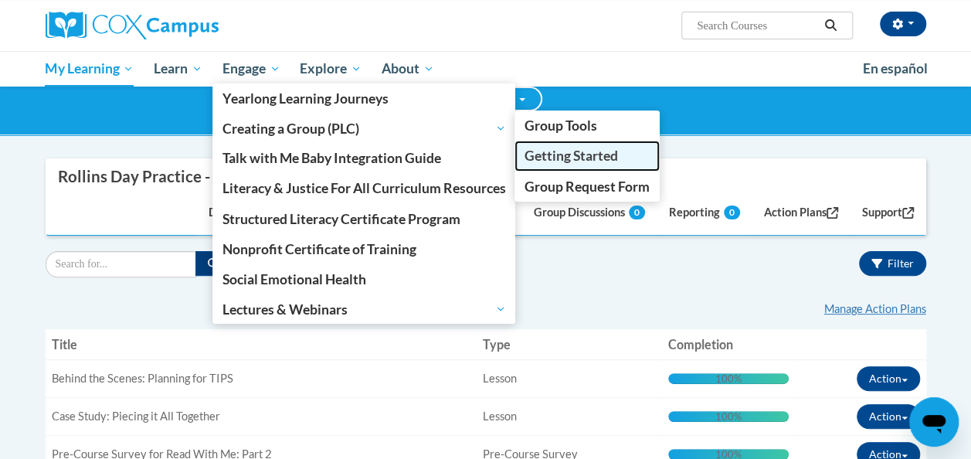
click at [568, 158] on span "Getting Started" at bounding box center [570, 156] width 93 height 16
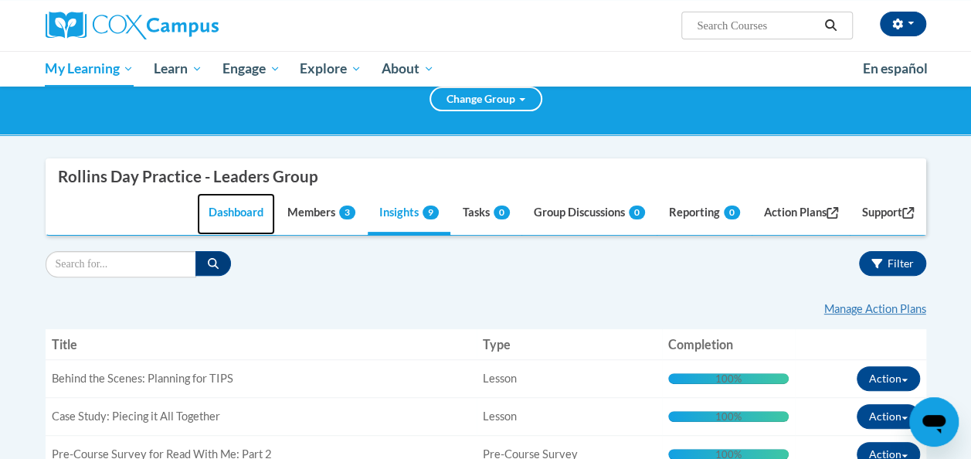
click at [222, 219] on link "Dashboard" at bounding box center [236, 214] width 78 height 42
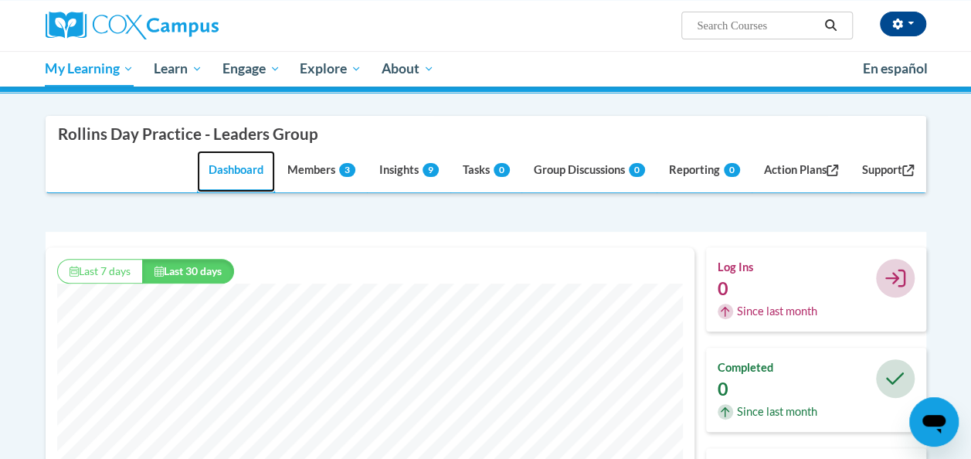
scroll to position [133, 0]
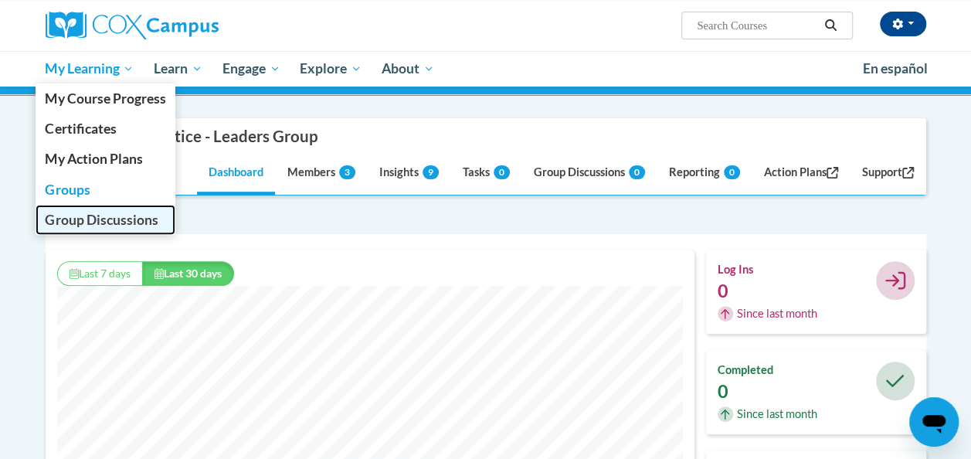
click at [85, 222] on span "Group Discussions" at bounding box center [101, 220] width 113 height 16
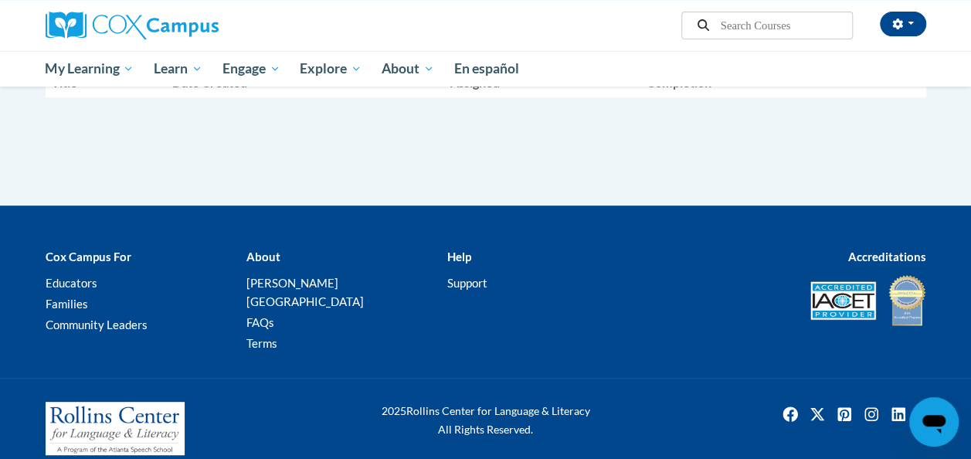
scroll to position [105, 0]
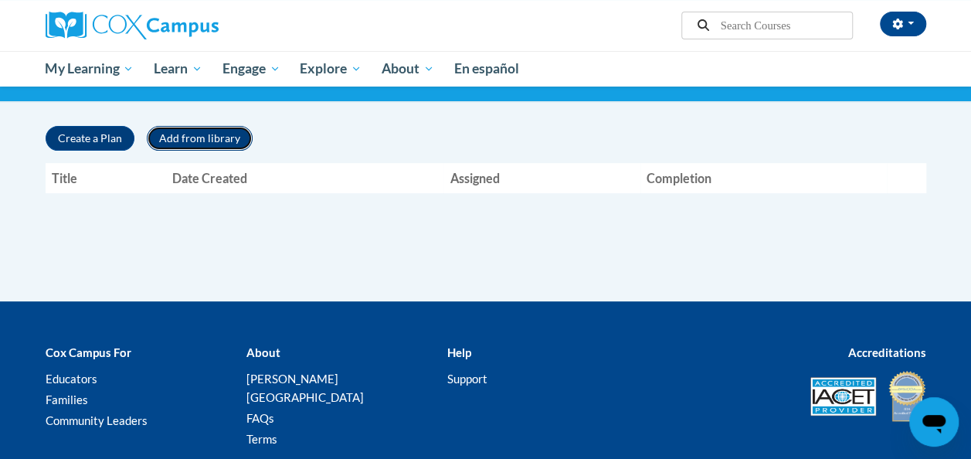
click at [188, 142] on button "Add from library" at bounding box center [200, 138] width 106 height 25
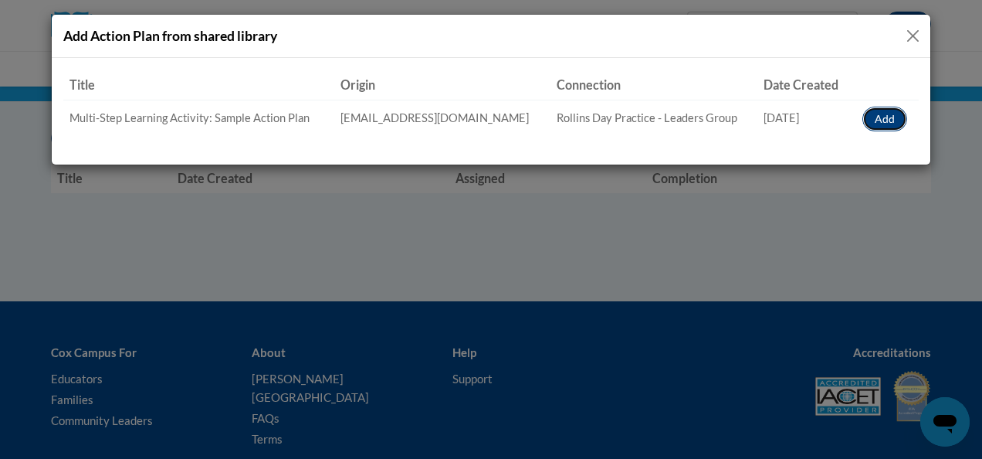
click at [880, 110] on button "Add" at bounding box center [885, 119] width 45 height 25
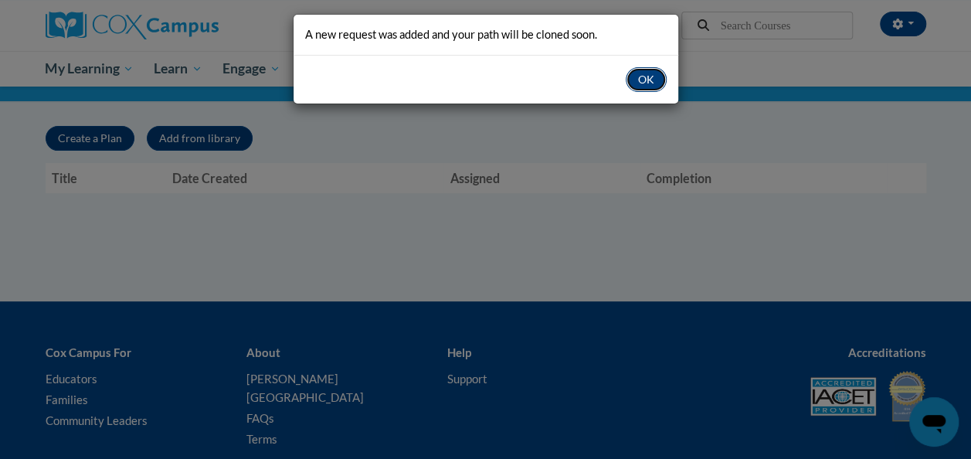
click at [629, 74] on button "OK" at bounding box center [646, 79] width 41 height 25
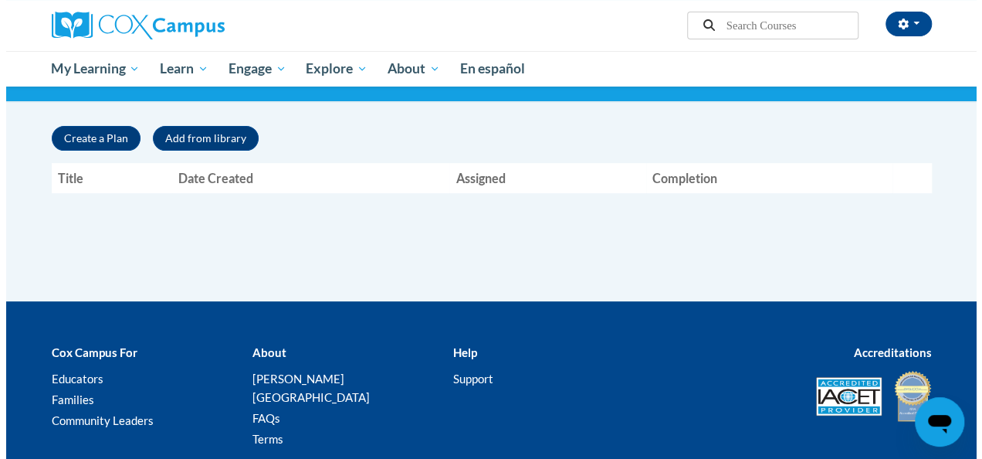
scroll to position [0, 0]
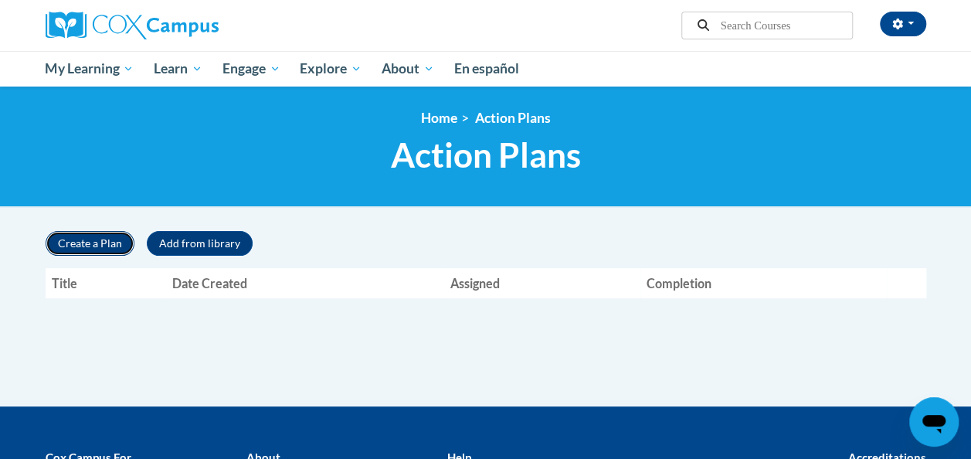
click at [56, 239] on button "Create a Plan" at bounding box center [90, 243] width 89 height 25
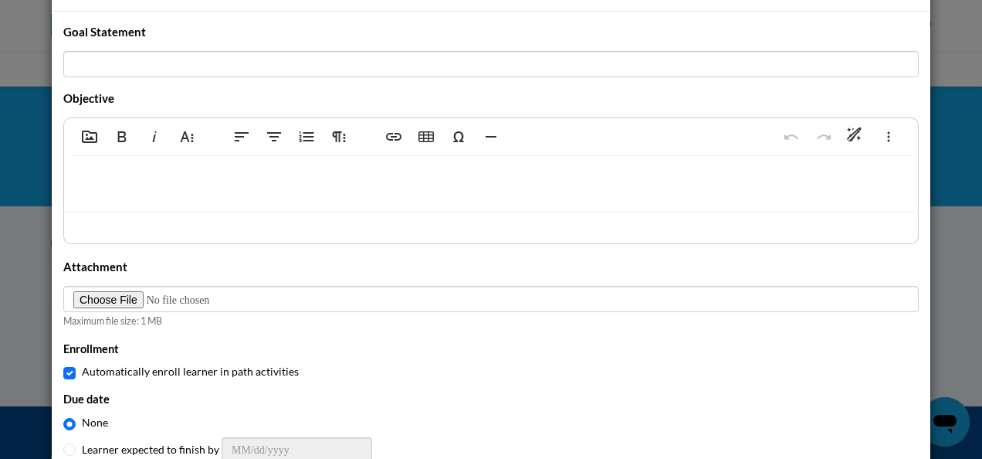
scroll to position [32, 0]
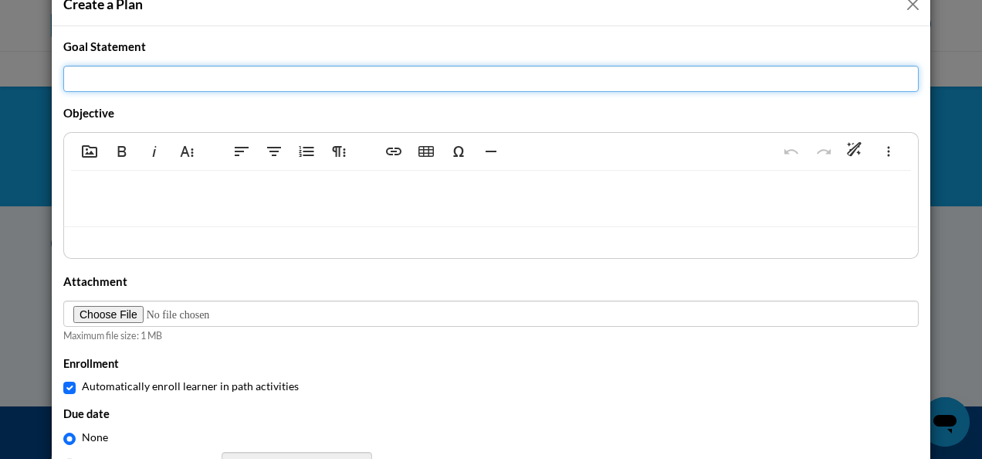
click at [416, 76] on input "Title" at bounding box center [491, 79] width 856 height 26
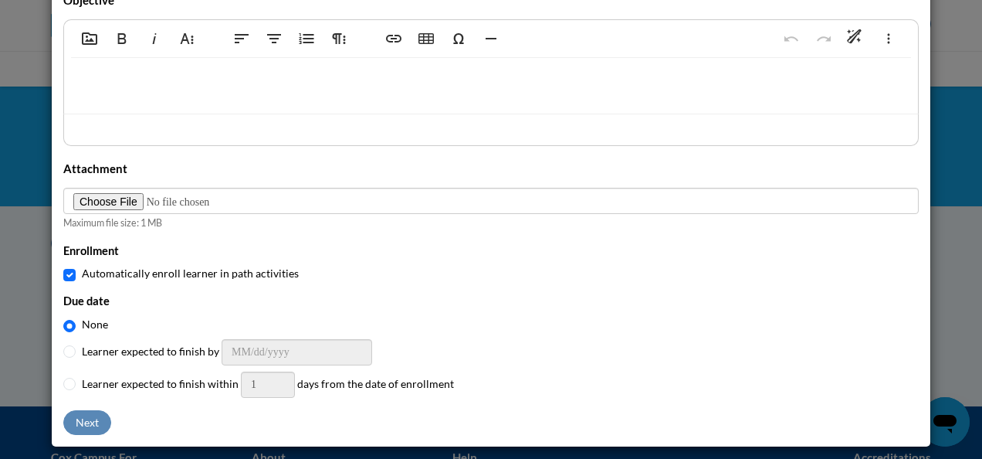
scroll to position [0, 0]
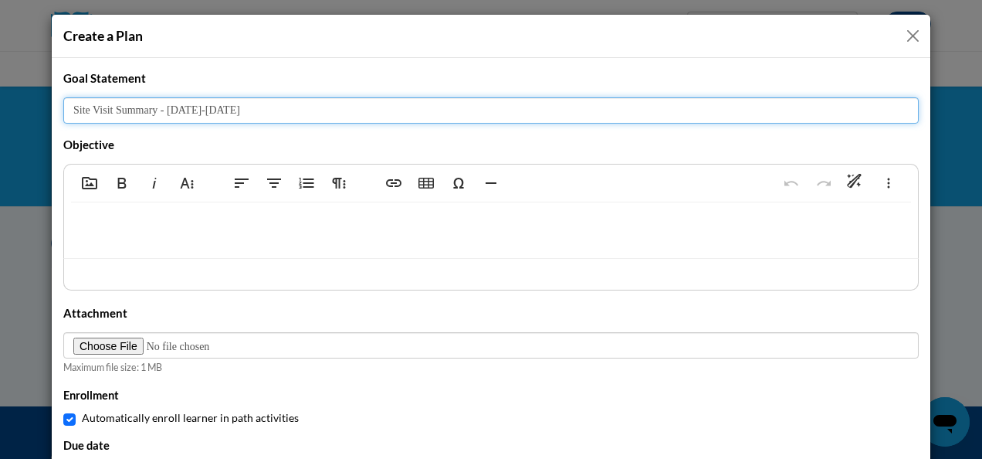
click at [106, 109] on input "Site Visit Summary - Sept 2-5" at bounding box center [491, 110] width 856 height 26
type input "Site Visit 1 Summary - Sept 2-5"
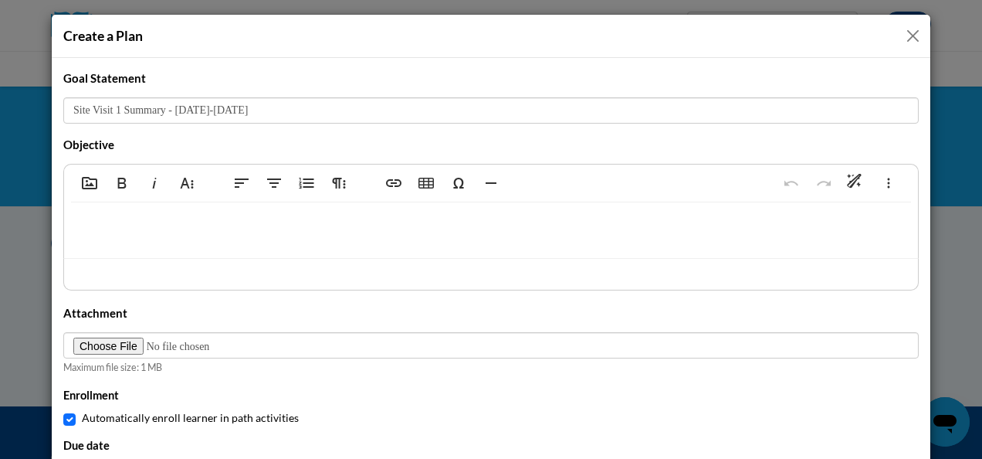
click at [136, 205] on div at bounding box center [491, 230] width 854 height 56
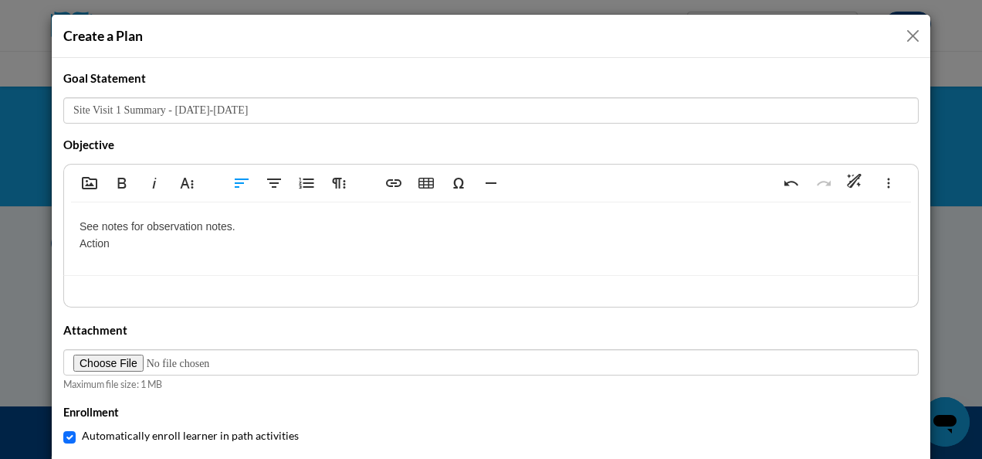
click at [140, 224] on p "See notes for observation notes. Action" at bounding box center [491, 235] width 823 height 35
click at [119, 253] on div "See notes for detailed observation notes. Action" at bounding box center [491, 238] width 854 height 73
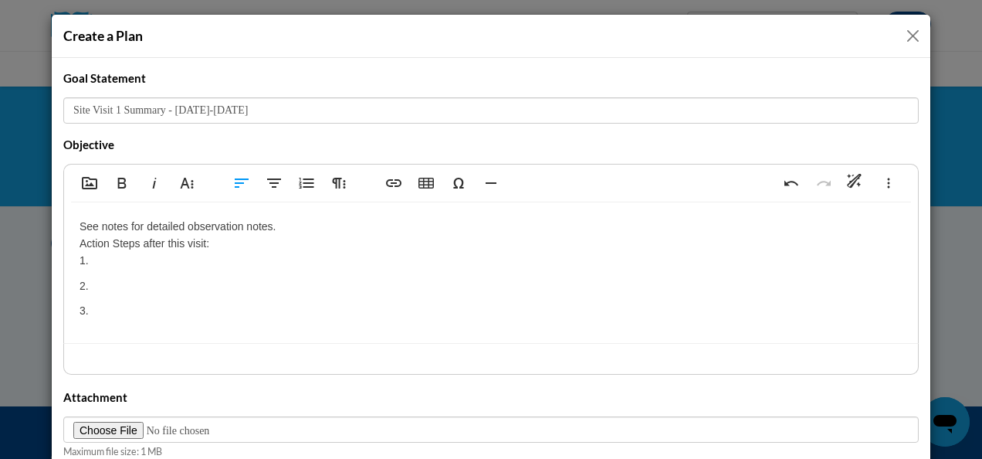
type textarea "<p>See notes for detailed observation notes.&nbsp;<br>Action Steps after this v…"
click at [120, 261] on p "See notes for detailed observation notes. Action Steps after this visit: 1." at bounding box center [491, 244] width 823 height 52
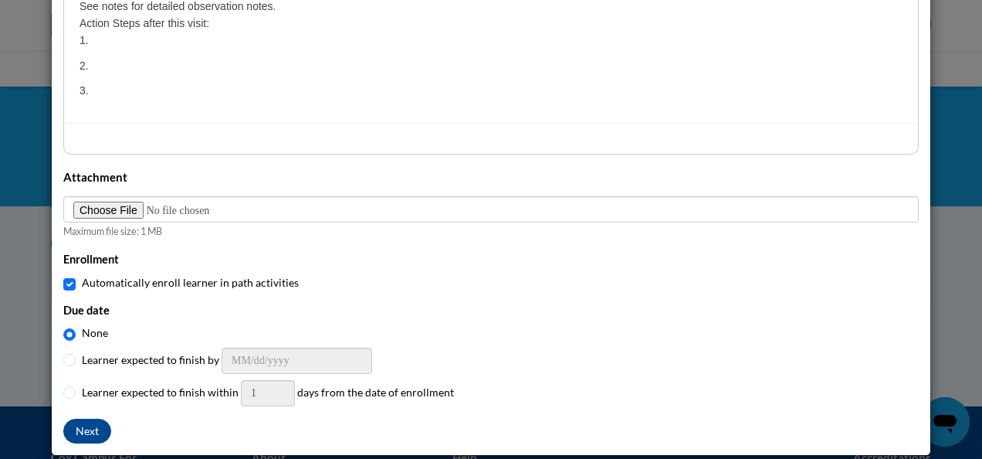
scroll to position [221, 0]
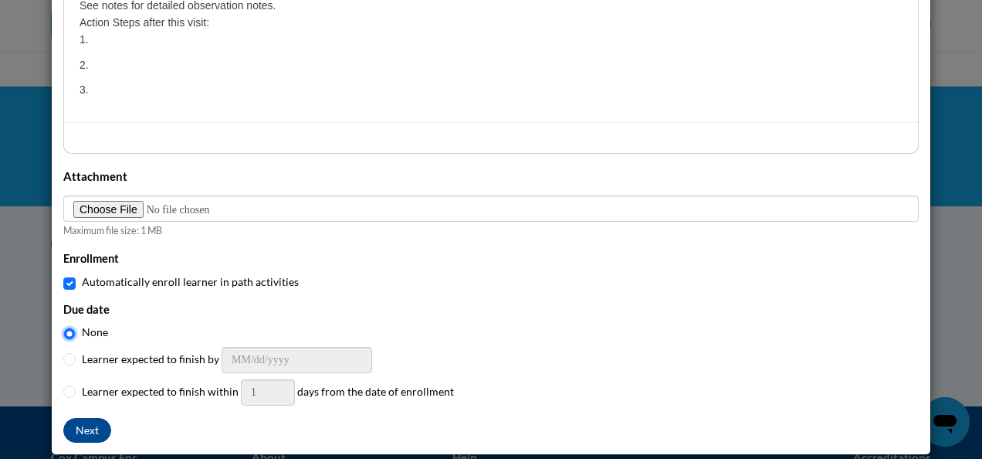
click at [63, 332] on input "None" at bounding box center [69, 333] width 12 height 12
click at [63, 353] on input "Learner expected to finish by" at bounding box center [69, 359] width 12 height 12
radio input "true"
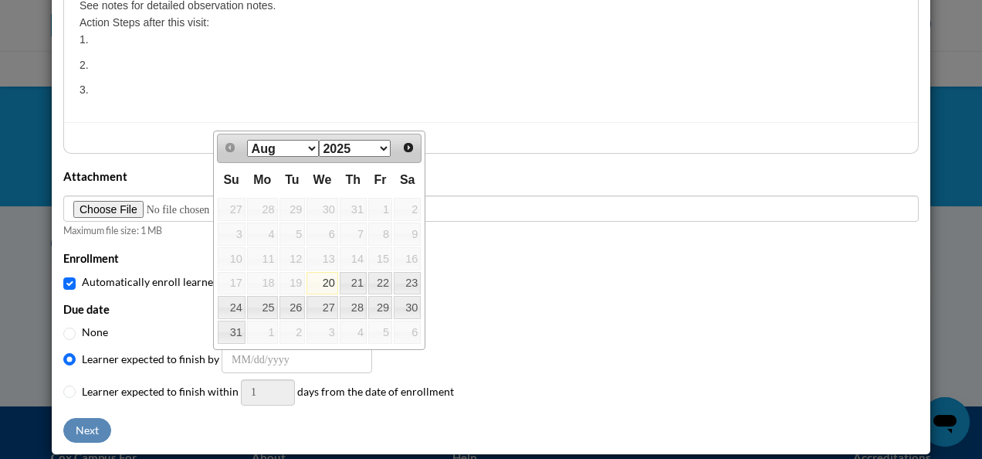
click at [680, 157] on div "Title Site Visit 1 Summary - Sept 2-5 Description Add Media Bold Italic More Te…" at bounding box center [491, 146] width 856 height 595
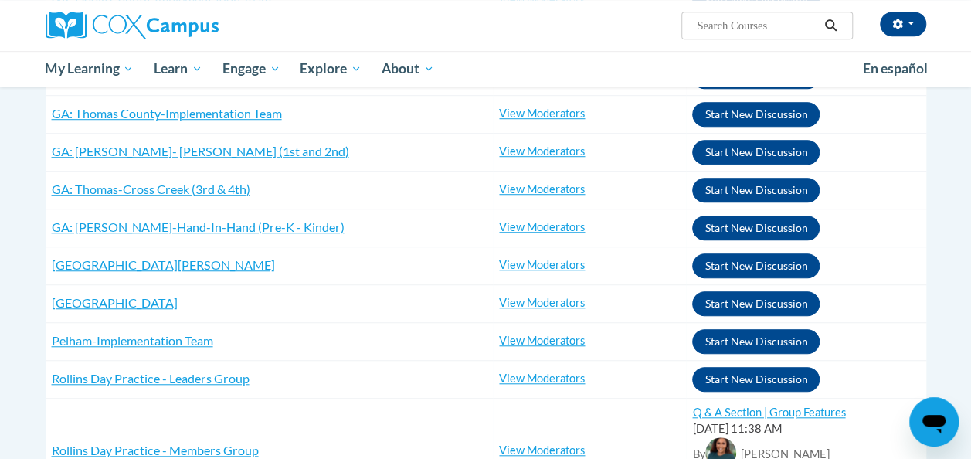
scroll to position [481, 0]
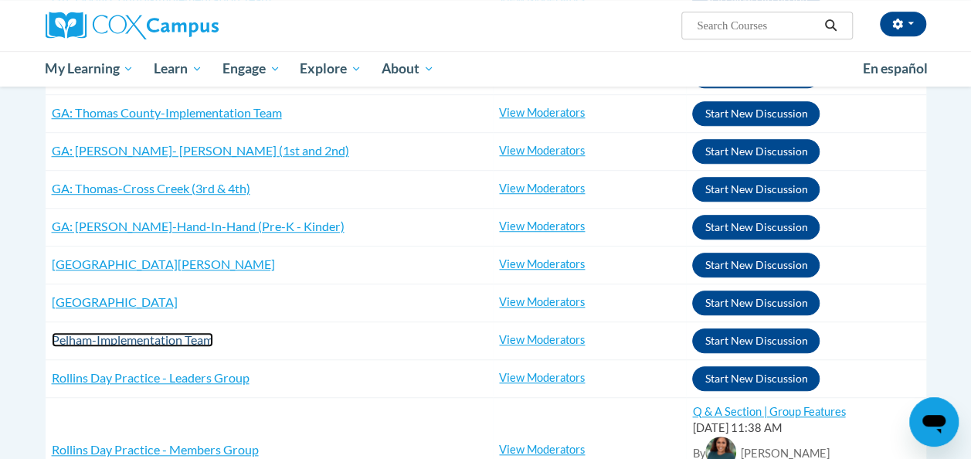
click at [196, 332] on span "Pelham-Implementation Team" at bounding box center [132, 339] width 161 height 15
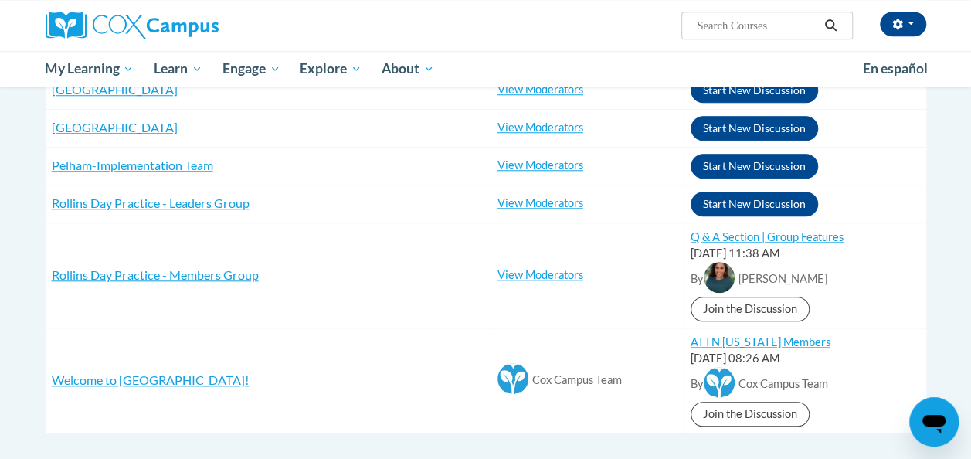
scroll to position [658, 0]
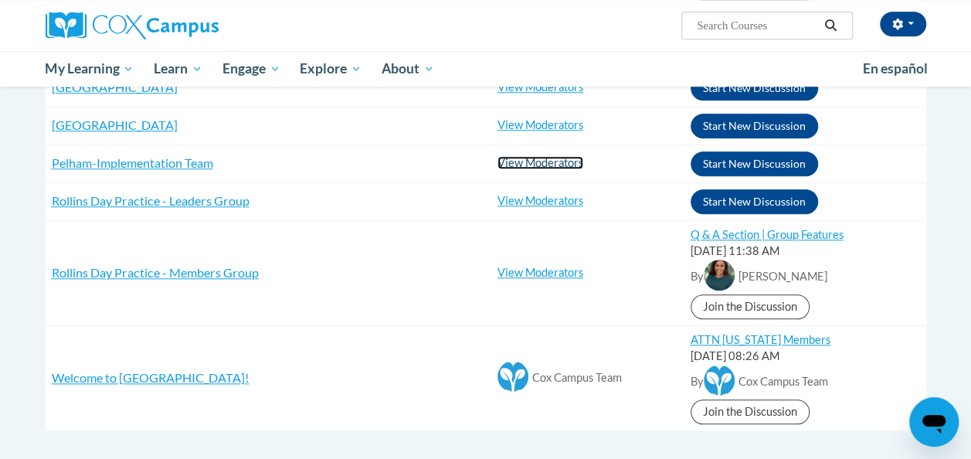
click at [519, 156] on link "View Moderators" at bounding box center [540, 162] width 86 height 13
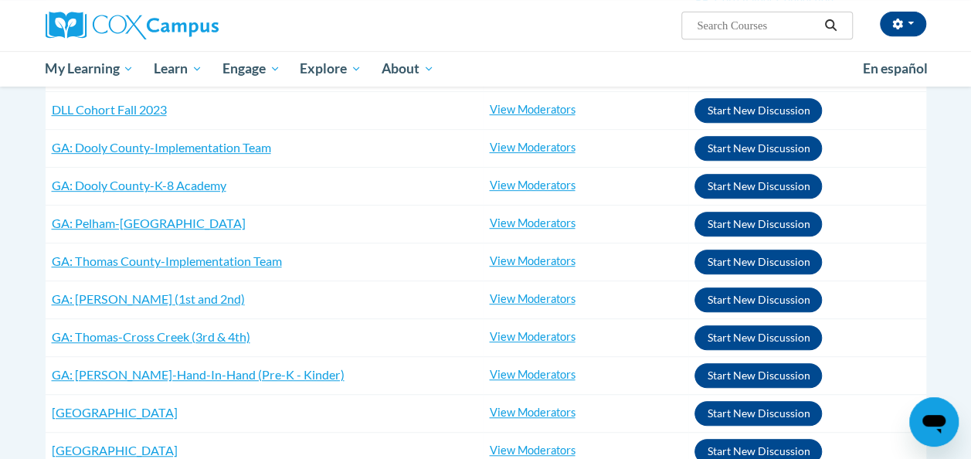
scroll to position [0, 0]
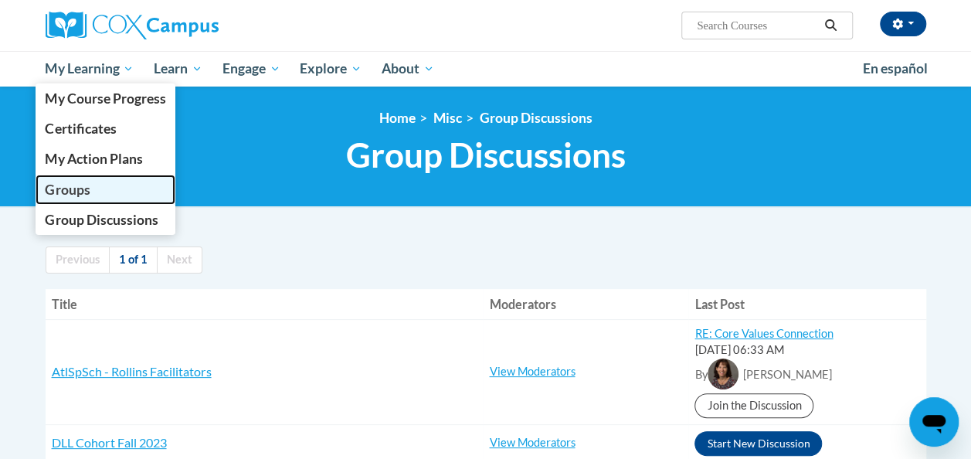
click at [73, 198] on link "Groups" at bounding box center [106, 190] width 141 height 30
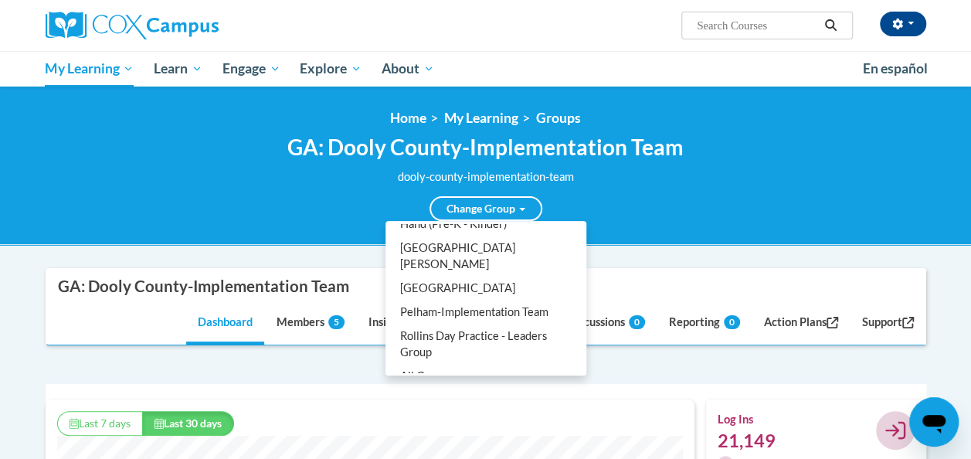
scroll to position [298, 0]
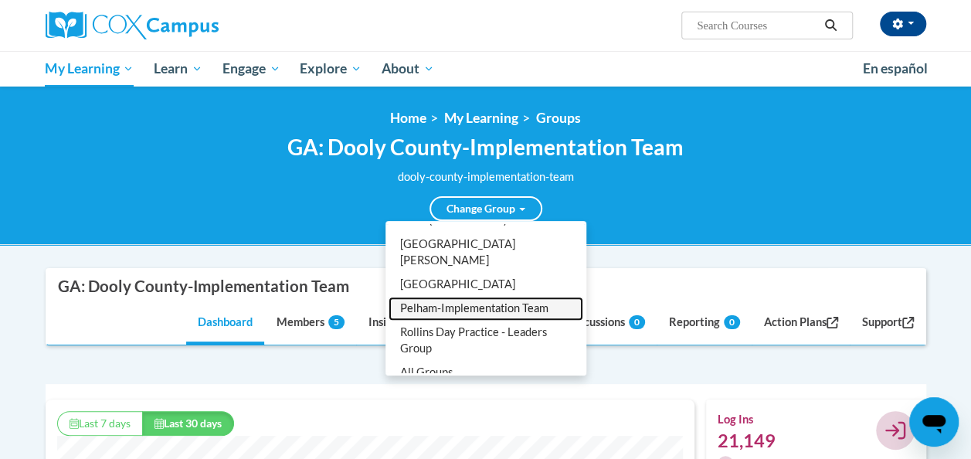
click at [441, 297] on link "Pelham-Implementation Team" at bounding box center [485, 309] width 195 height 24
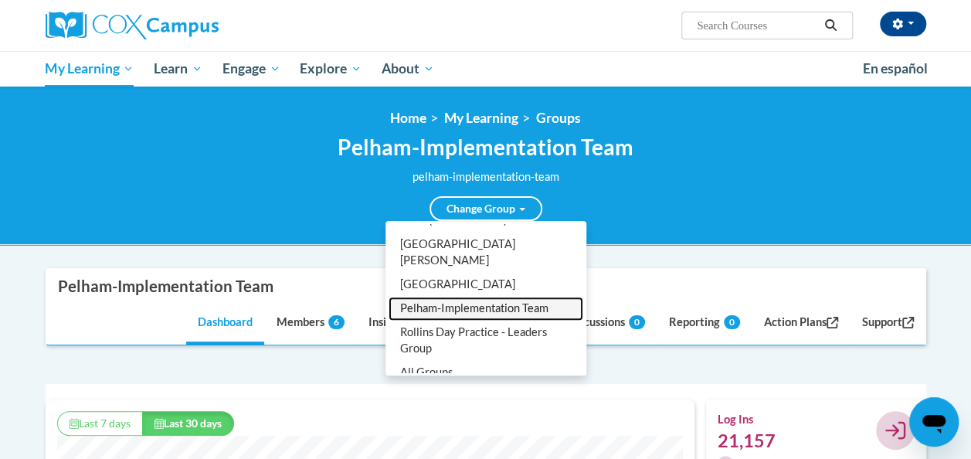
scroll to position [395, 649]
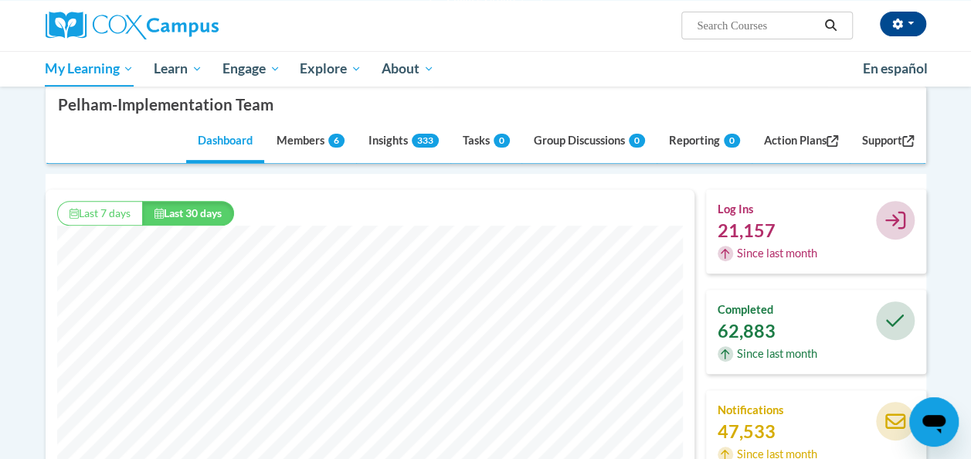
scroll to position [212, 0]
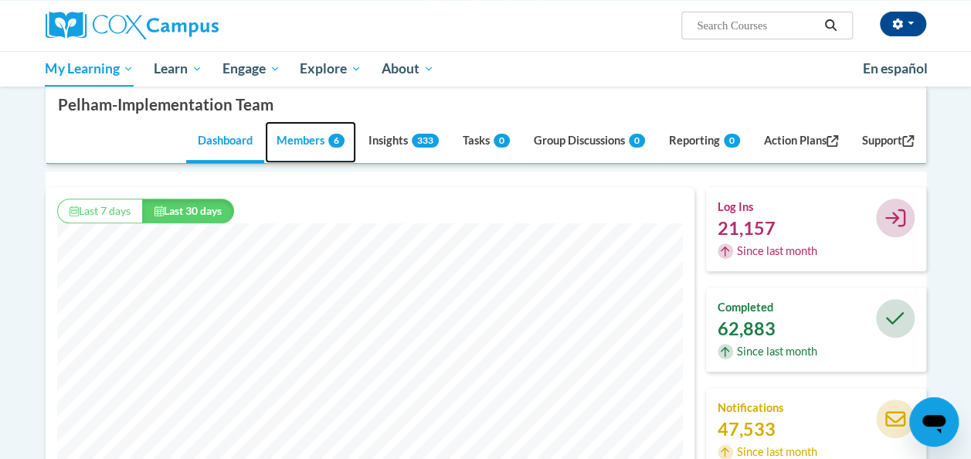
click at [300, 150] on link "Members 6" at bounding box center [310, 143] width 91 height 42
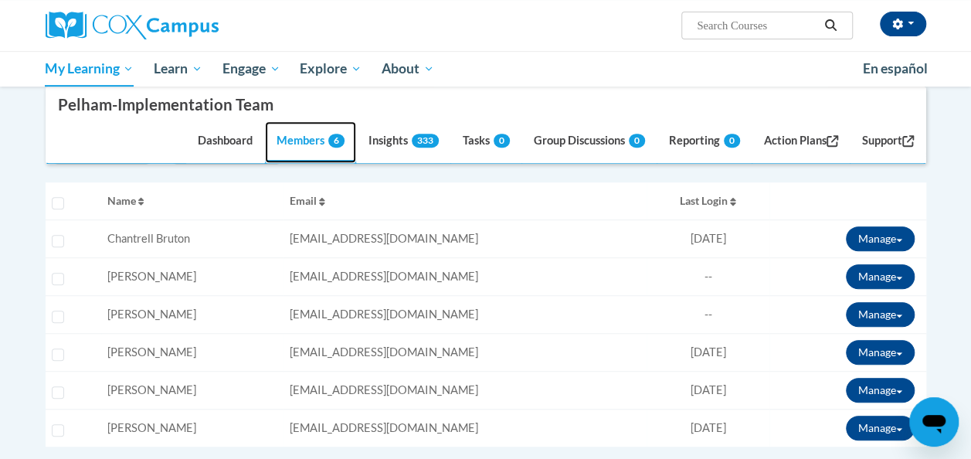
scroll to position [272, 0]
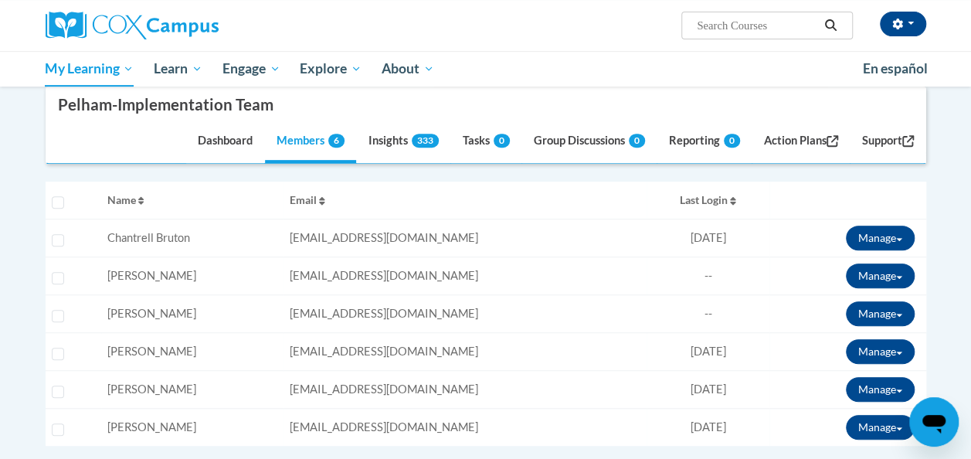
click at [134, 287] on td "Name: Jessica Coker" at bounding box center [192, 276] width 182 height 38
click at [402, 148] on link "Insights 333" at bounding box center [403, 143] width 93 height 42
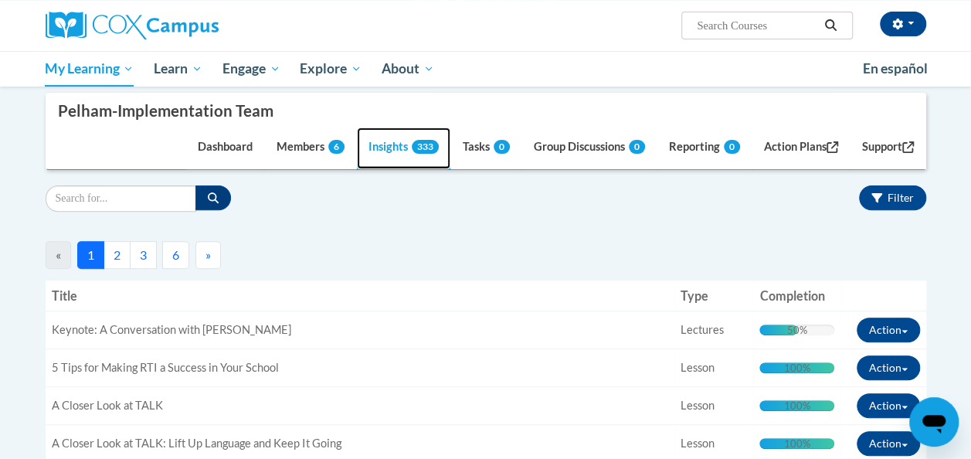
scroll to position [79, 0]
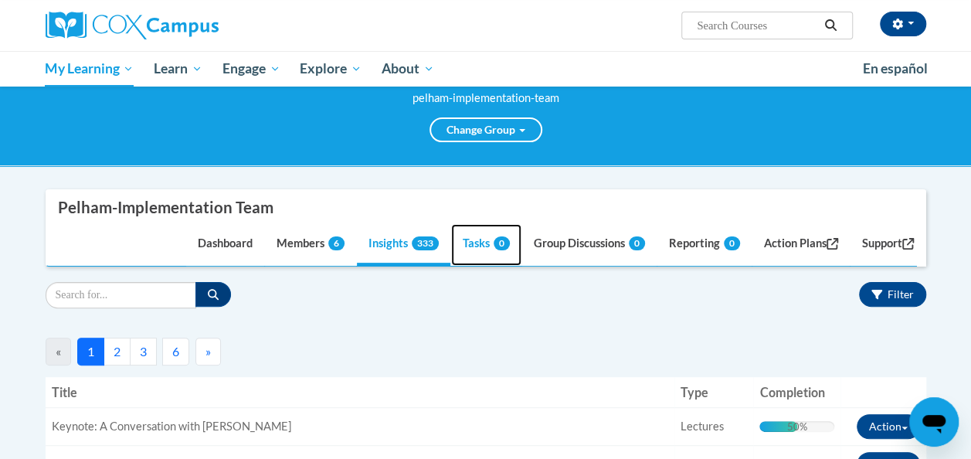
click at [451, 245] on link "Tasks 0" at bounding box center [486, 245] width 70 height 42
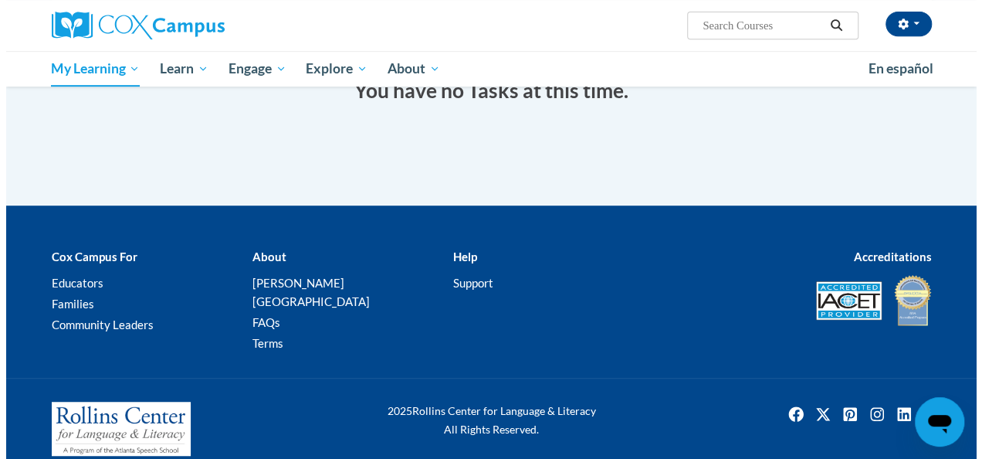
scroll to position [155, 0]
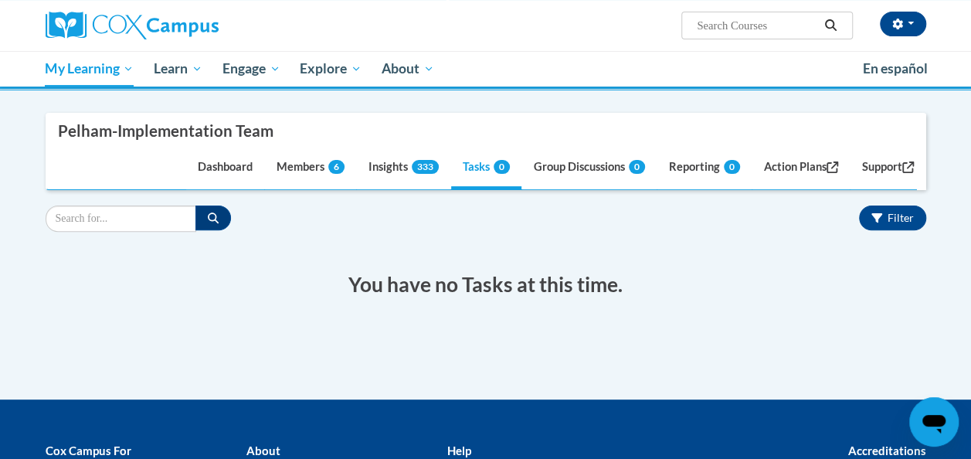
click at [471, 275] on h2 "You have no Tasks at this time." at bounding box center [485, 284] width 857 height 29
click at [807, 278] on h2 "You have no Tasks at this time." at bounding box center [485, 284] width 857 height 29
click at [887, 213] on button "Filter" at bounding box center [892, 217] width 67 height 25
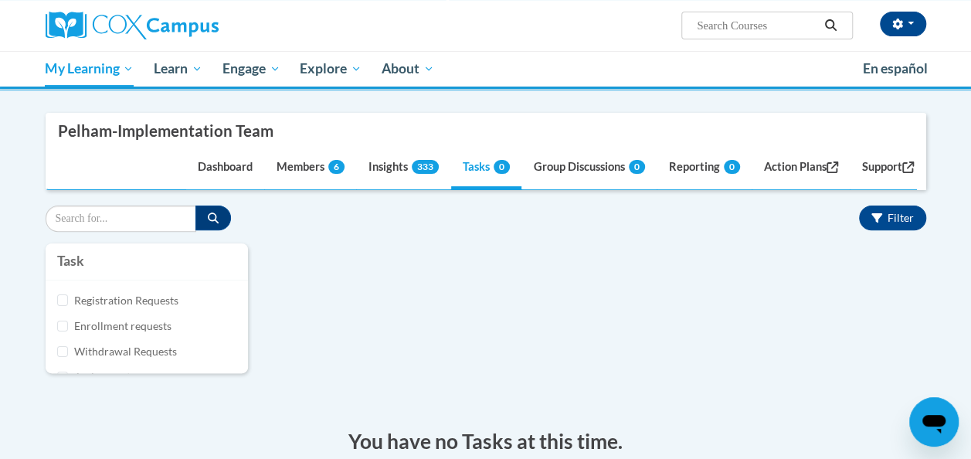
click at [466, 341] on div "Activity Type Lectures Lesson Course Assessment Attestation Task Assignment" at bounding box center [486, 315] width 904 height 144
click at [695, 156] on link "Reporting 0" at bounding box center [704, 169] width 94 height 42
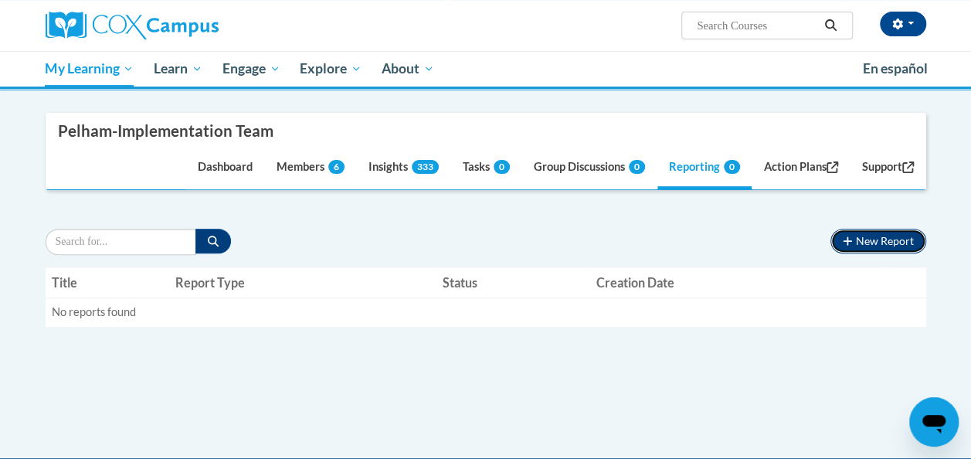
click at [854, 244] on button "New Report" at bounding box center [877, 241] width 95 height 25
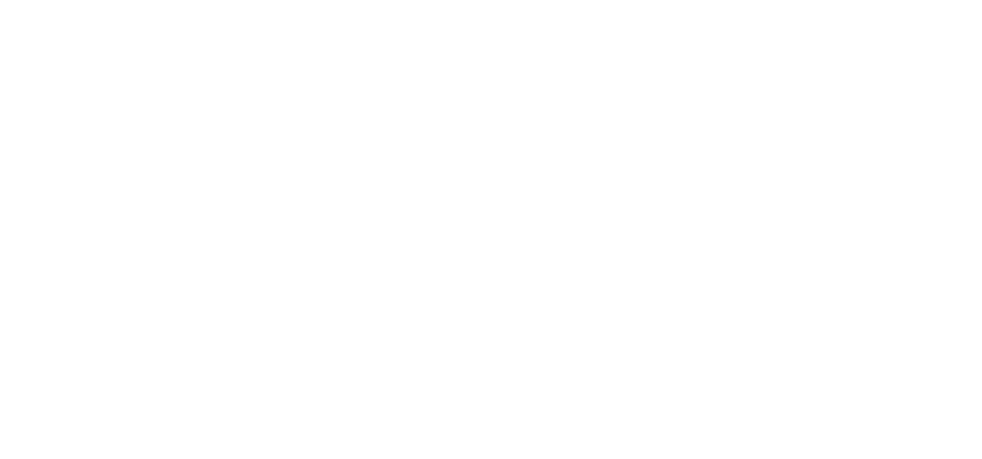
scroll to position [0, 0]
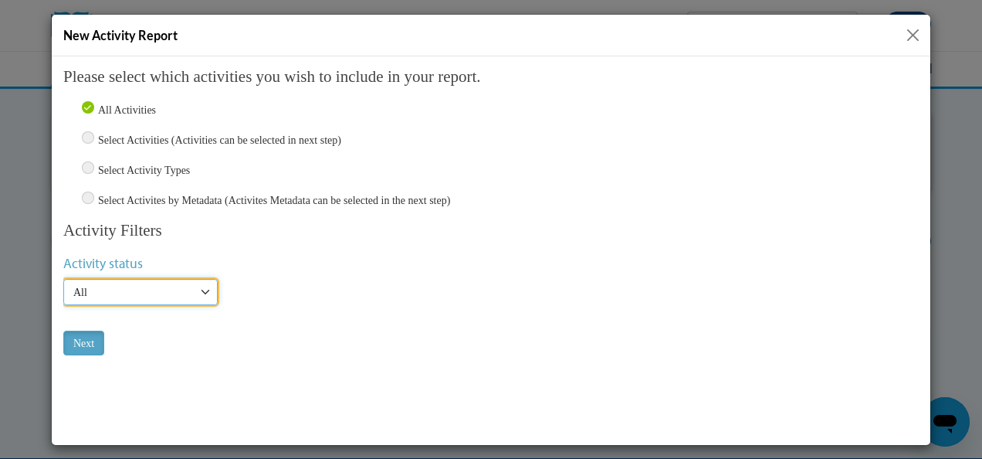
click at [144, 293] on select "Active Inactive All" at bounding box center [140, 291] width 154 height 26
click at [91, 136] on input "Select Activities (Activities can be selected in next step)" at bounding box center [88, 137] width 12 height 12
radio input "true"
click at [121, 272] on fieldset "Activity Filters Activity status Active Inactive All Sharing status Include act…" at bounding box center [491, 269] width 856 height 96
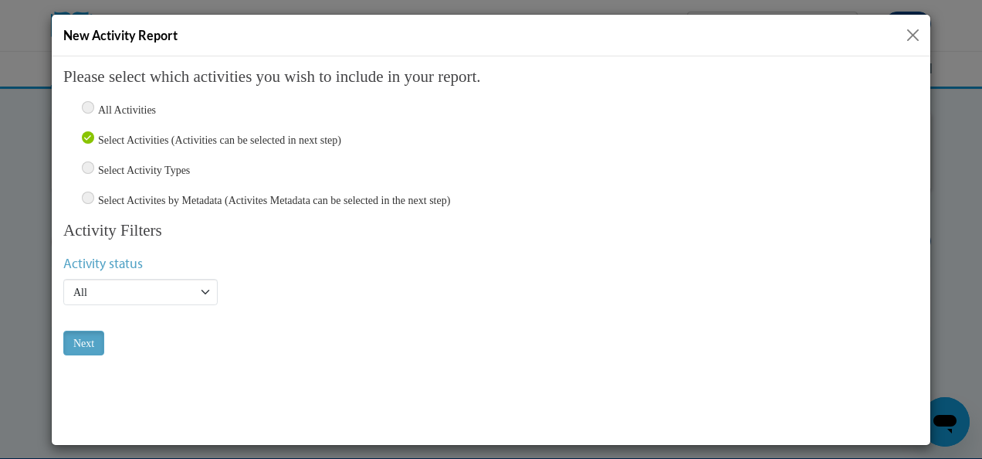
click at [92, 106] on input "All Activities" at bounding box center [88, 106] width 12 height 12
radio input "true"
click at [80, 344] on input "Next" at bounding box center [83, 342] width 41 height 25
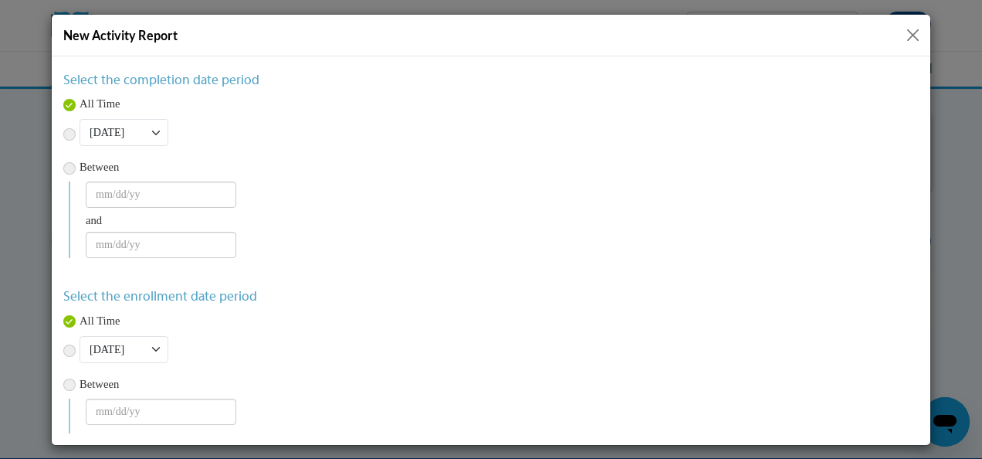
scroll to position [36, 0]
click at [62, 128] on div at bounding box center [491, 250] width 879 height 388
click at [66, 132] on input "radio" at bounding box center [69, 135] width 12 height 12
radio input "true"
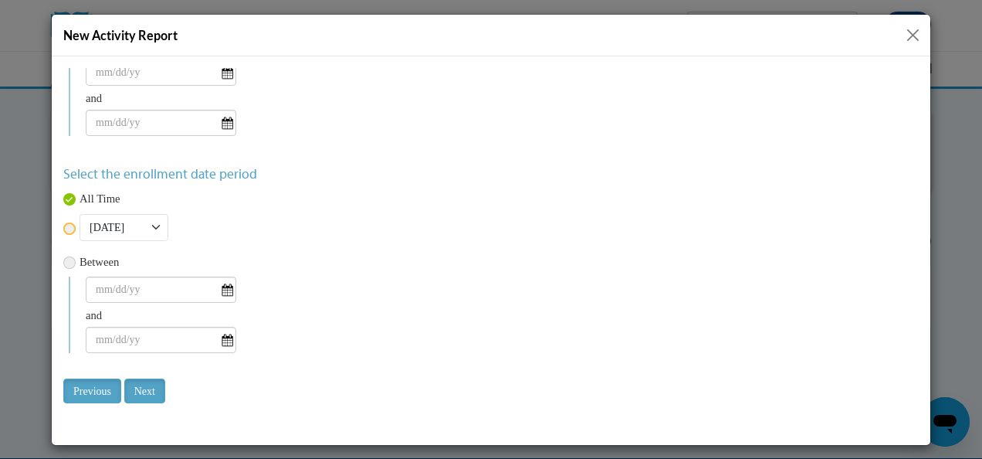
click at [71, 225] on input "radio" at bounding box center [69, 228] width 12 height 12
radio input "true"
click at [150, 394] on input "Next" at bounding box center [144, 390] width 41 height 25
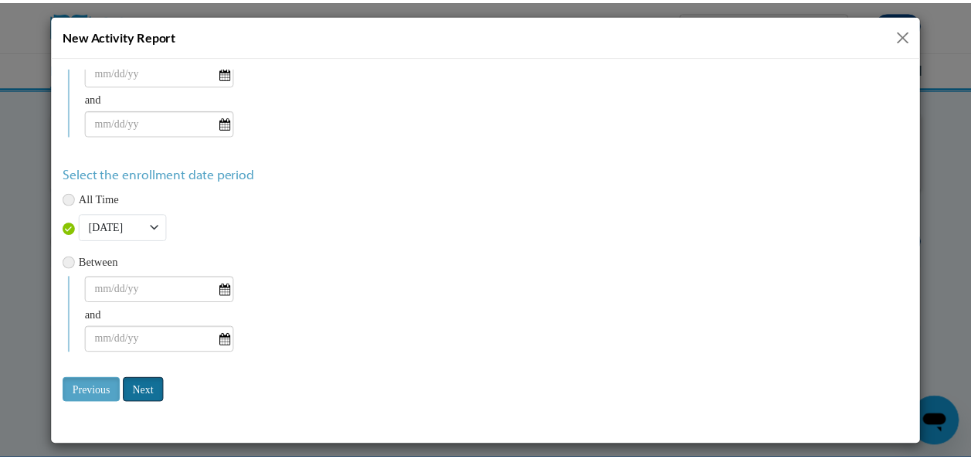
scroll to position [0, 0]
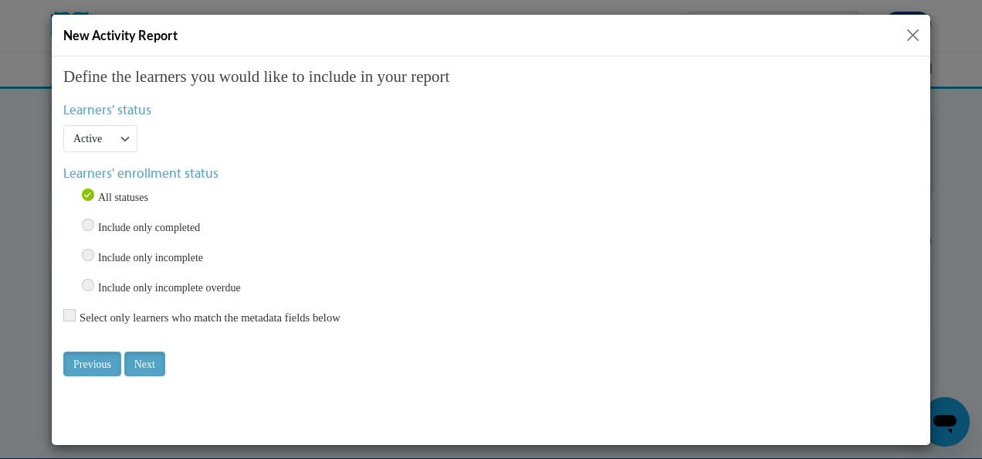
click at [925, 32] on div "New Activity Report" at bounding box center [491, 36] width 879 height 42
click at [918, 36] on button "Close" at bounding box center [913, 34] width 19 height 19
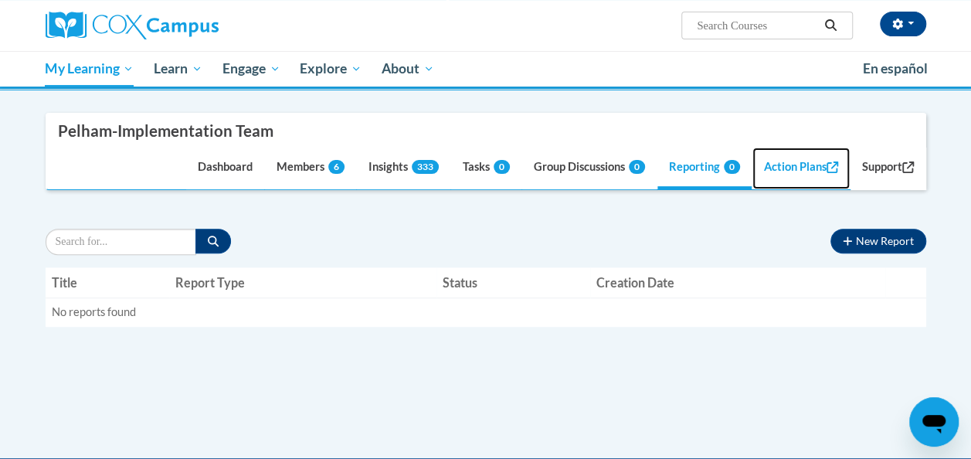
click at [792, 177] on link "Action Plans" at bounding box center [800, 169] width 97 height 42
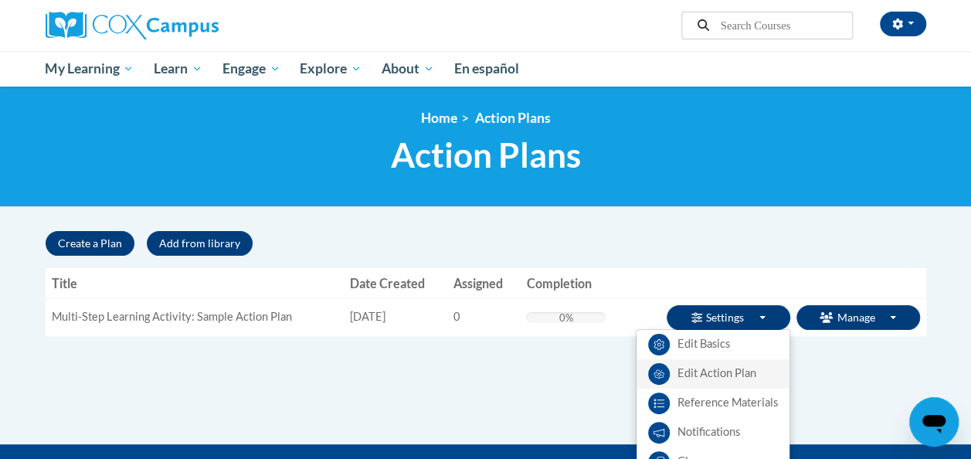
click at [712, 373] on link "Edit Action Plan" at bounding box center [712, 373] width 153 height 29
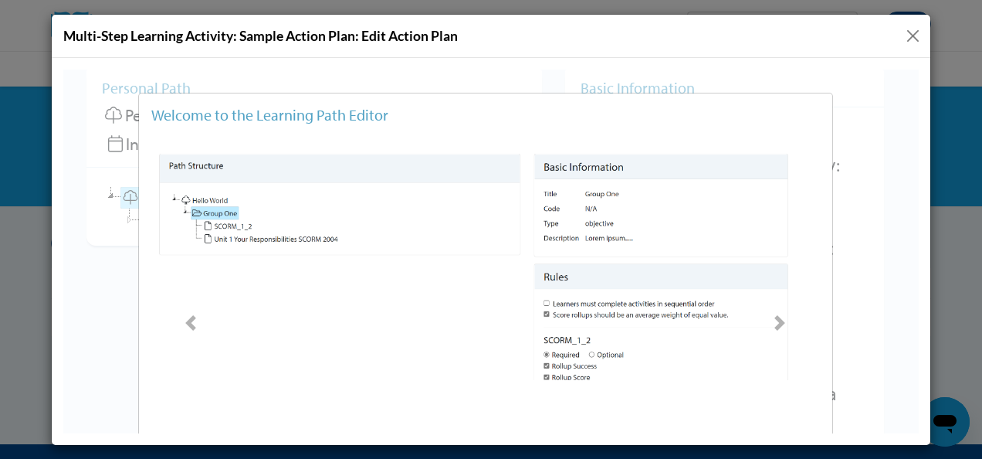
click at [239, 222] on img at bounding box center [485, 293] width 669 height 290
click at [782, 334] on link "Next" at bounding box center [780, 323] width 104 height 374
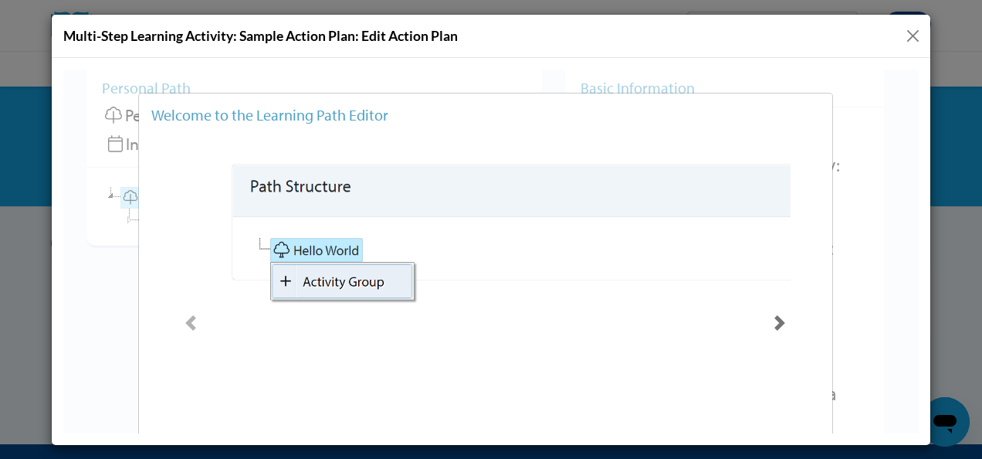
click at [782, 334] on link "Next" at bounding box center [780, 323] width 104 height 374
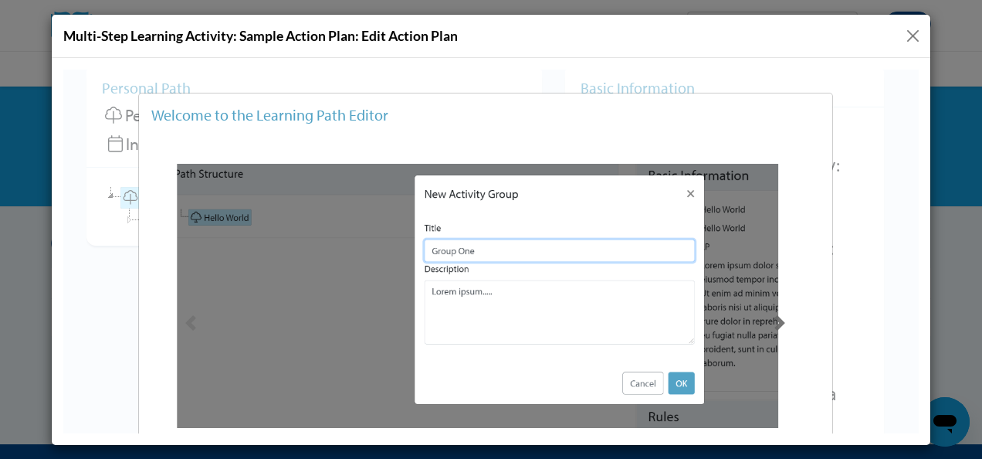
scroll to position [150, 0]
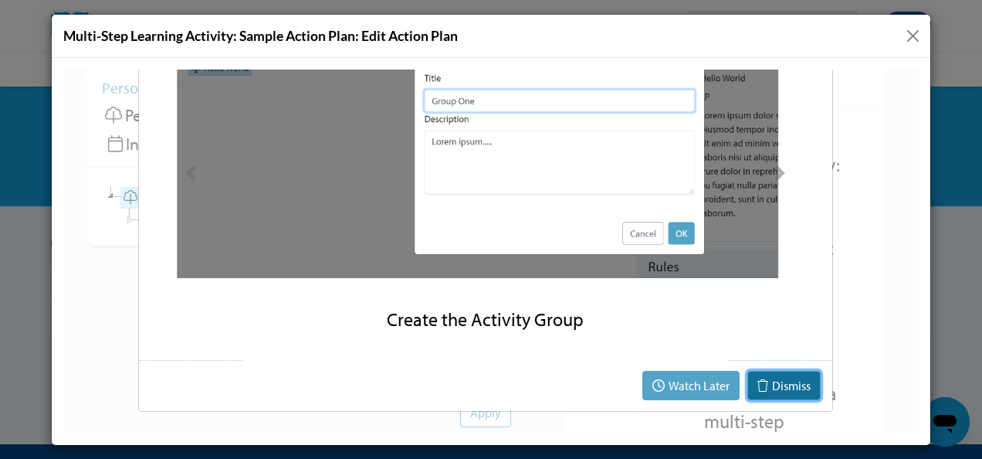
click at [769, 375] on button "Dismiss" at bounding box center [784, 384] width 73 height 29
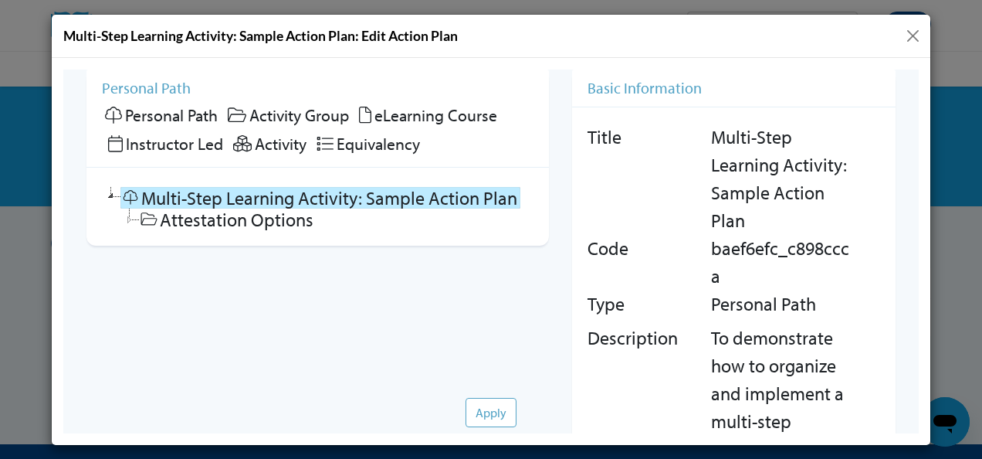
click at [353, 202] on link "Multi-Step Learning Activity: Sample Action Plan" at bounding box center [320, 197] width 400 height 22
click at [266, 221] on link "Attestation Options" at bounding box center [228, 219] width 178 height 22
checkbox input "false"
checkbox input "true"
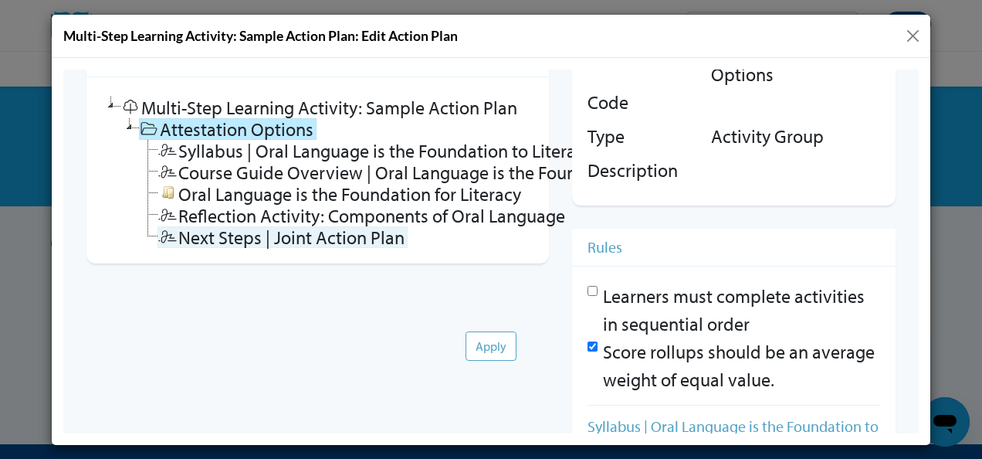
scroll to position [0, 0]
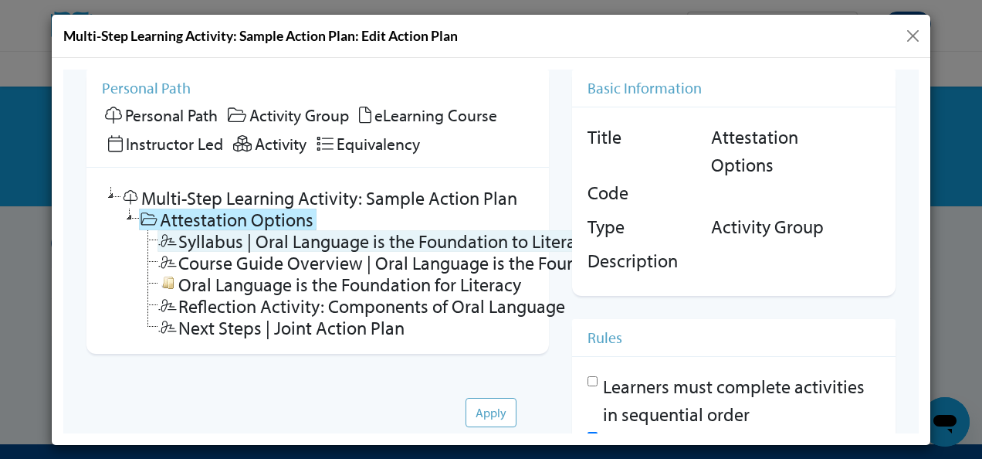
click at [251, 246] on link "Syllabus | Oral Language is the Foundation to Literacy" at bounding box center [377, 240] width 439 height 22
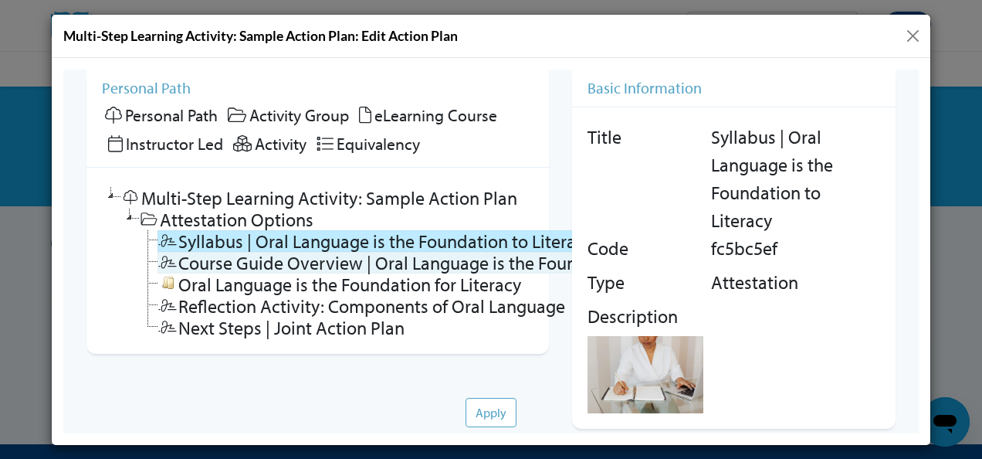
click at [433, 259] on link "Course Guide Overview | Oral Language is the Foundation to Literacy" at bounding box center [437, 262] width 558 height 22
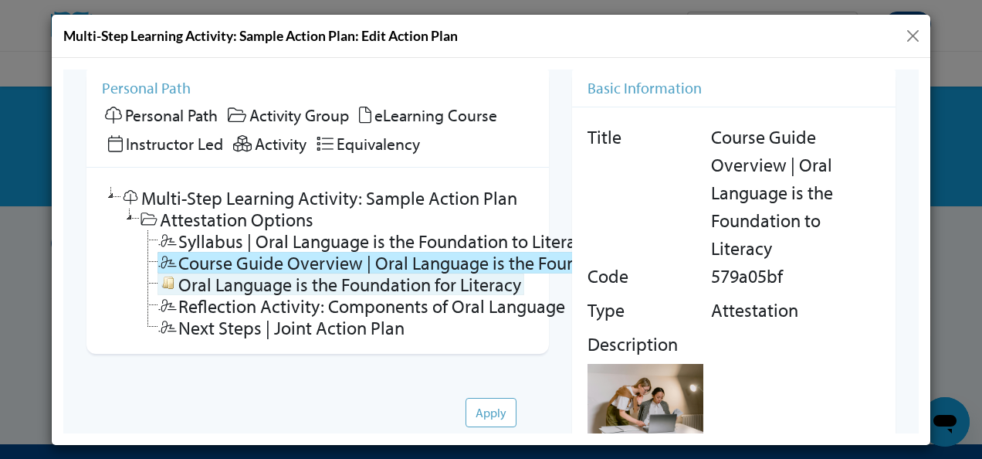
click at [424, 273] on link "Oral Language is the Foundation for Literacy" at bounding box center [341, 284] width 367 height 22
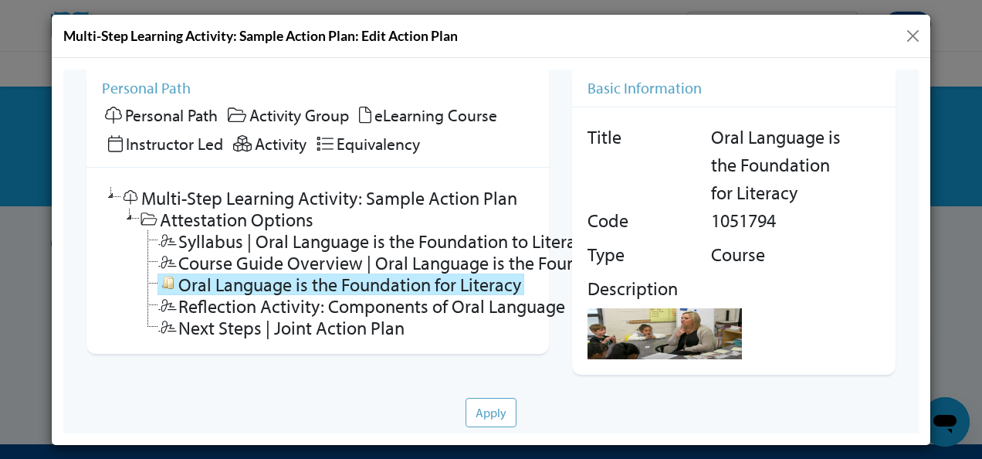
click at [755, 226] on span "1051794" at bounding box center [743, 219] width 65 height 23
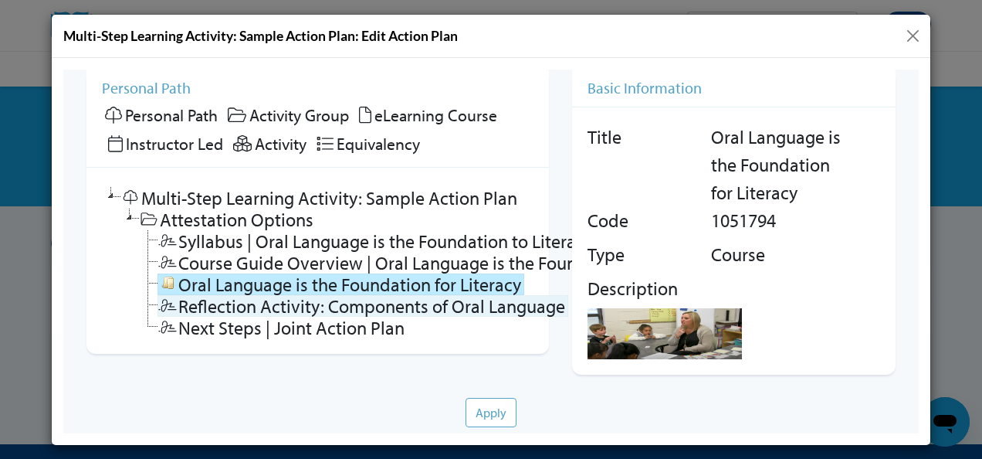
click at [508, 303] on link "Reflection Activity: Components of Oral Language" at bounding box center [363, 305] width 411 height 22
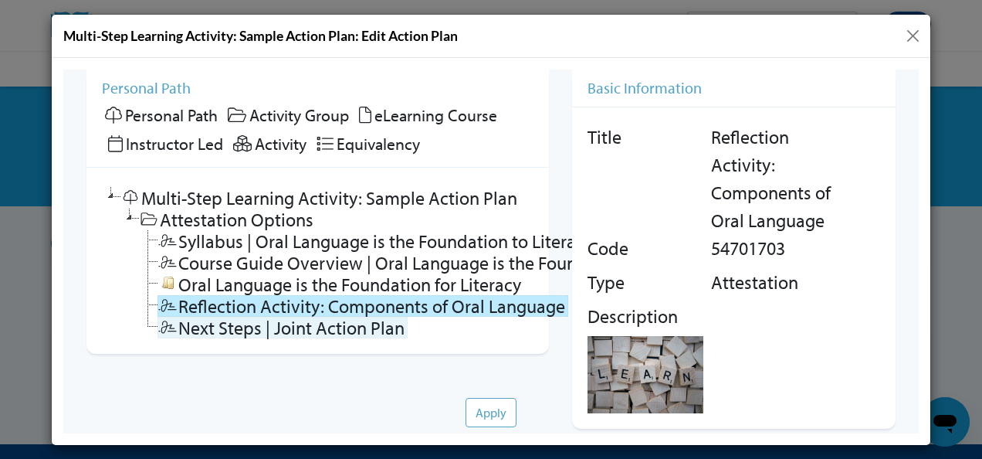
click at [378, 331] on link "Next Steps | Joint Action Plan" at bounding box center [283, 327] width 250 height 22
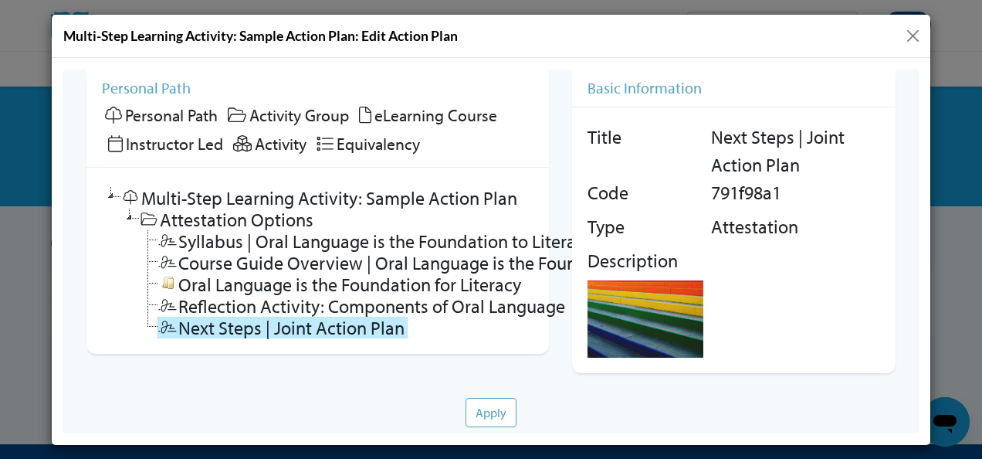
click at [772, 120] on div "Title Next Steps | Joint Action Plan Code 791f98a1 Type Attestation Description" at bounding box center [734, 240] width 324 height 266
click at [740, 154] on span "Next Steps | Joint Action Plan" at bounding box center [778, 149] width 134 height 51
click at [498, 405] on button "Apply" at bounding box center [491, 411] width 51 height 29
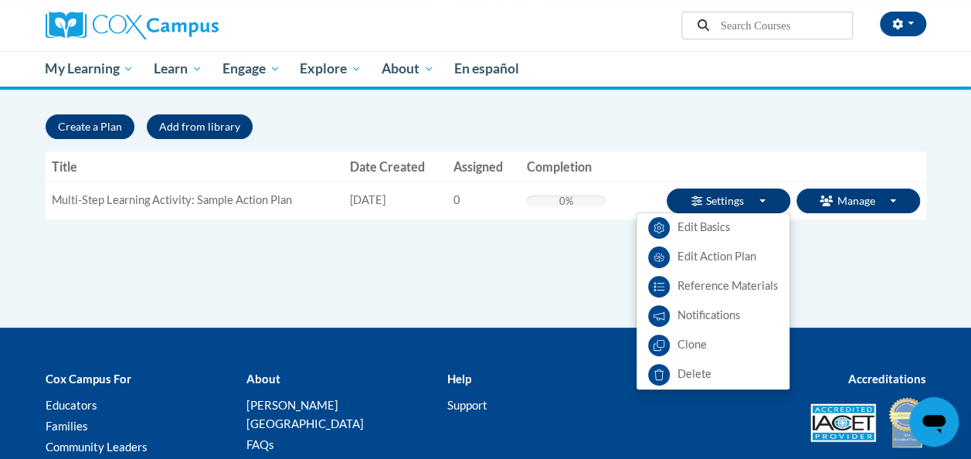
scroll to position [117, 0]
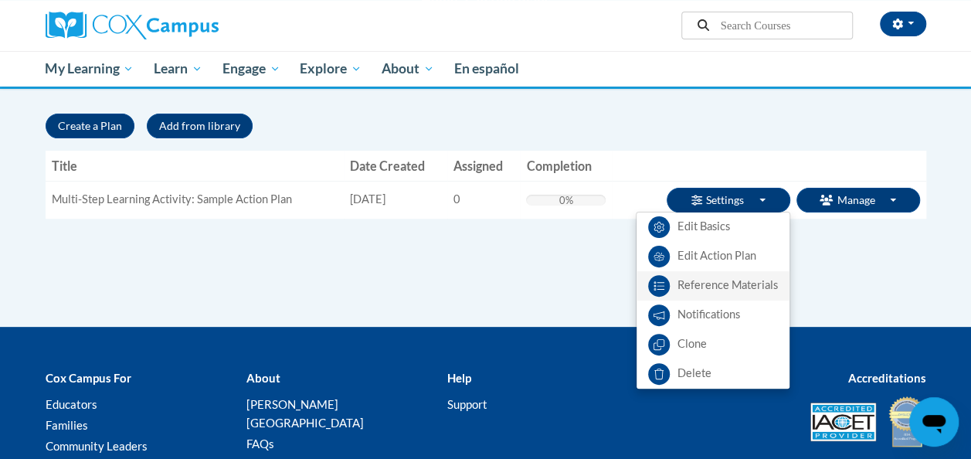
click at [686, 285] on link "Reference Materials" at bounding box center [712, 285] width 153 height 29
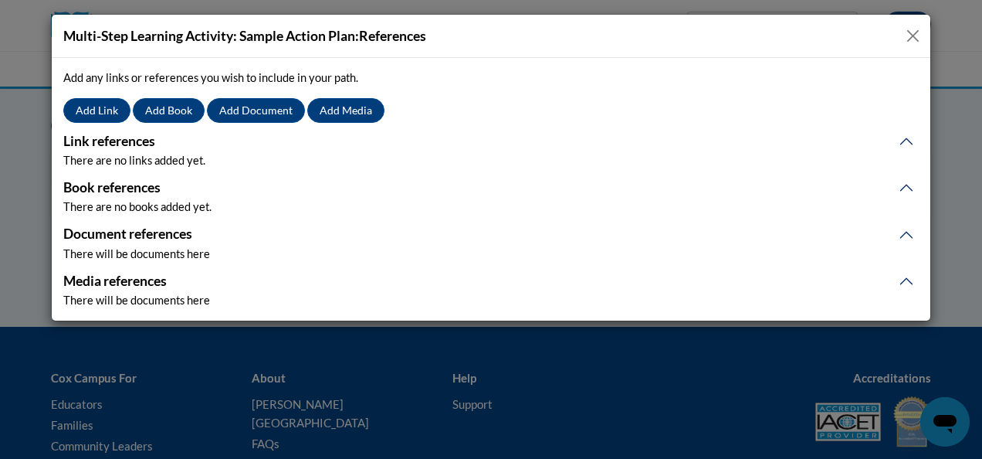
click at [914, 30] on button "Close" at bounding box center [913, 35] width 19 height 19
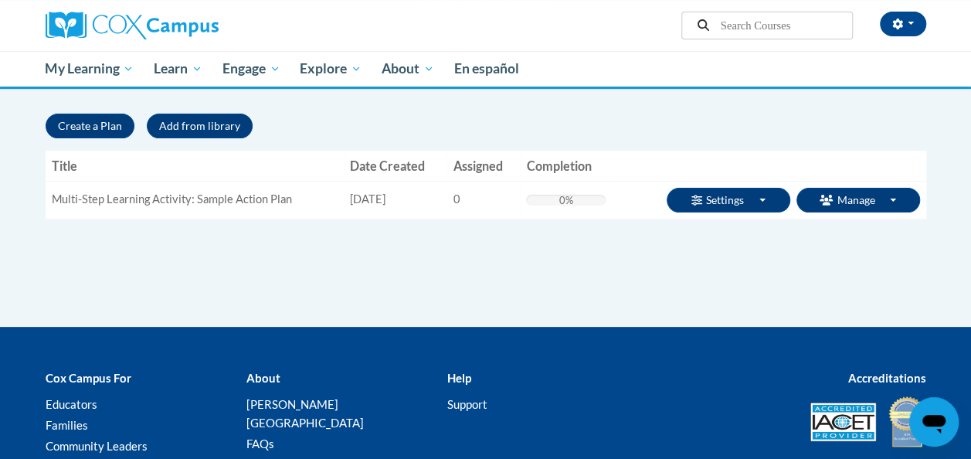
scroll to position [0, 0]
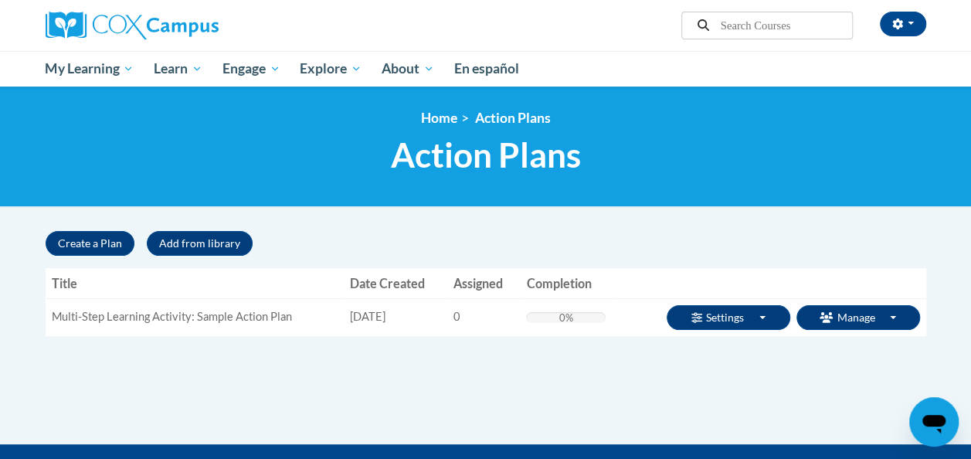
click at [737, 301] on td "Settings Toggle Dropdown Edit Basics Edit Action Plan Reference Materials Notif…" at bounding box center [769, 317] width 314 height 38
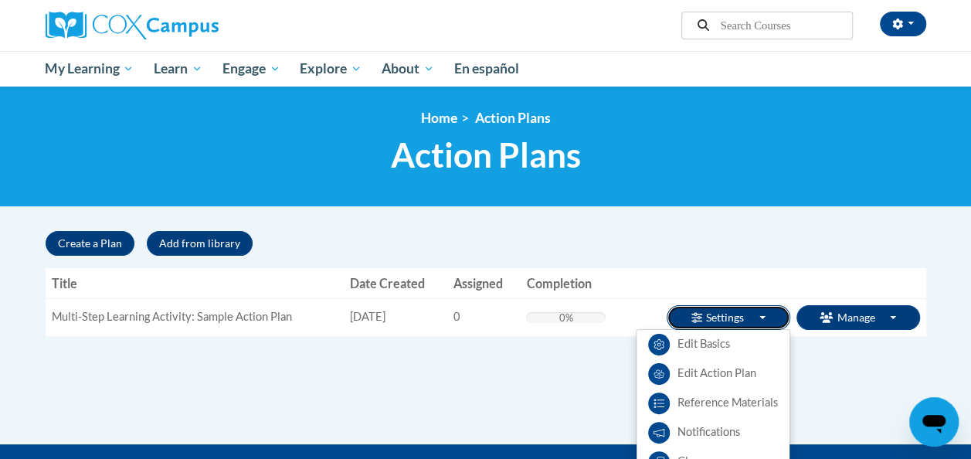
click at [722, 314] on button "Settings Toggle Dropdown" at bounding box center [729, 317] width 124 height 25
click at [715, 403] on link "Reference Materials" at bounding box center [712, 402] width 153 height 29
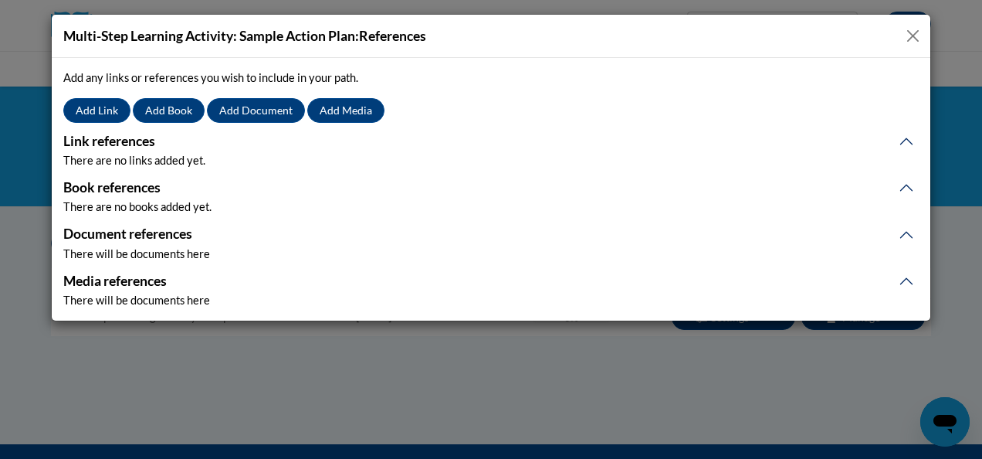
click at [911, 35] on button "Close" at bounding box center [913, 35] width 19 height 19
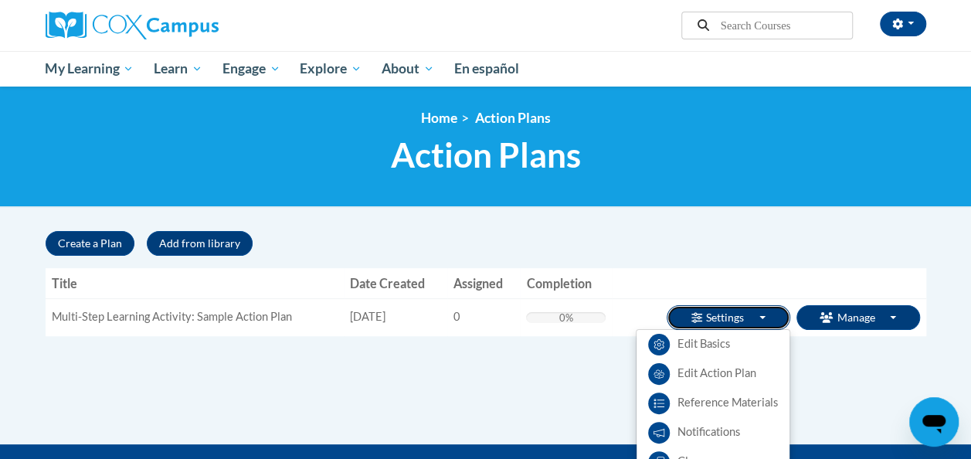
click at [768, 314] on button "Settings Toggle Dropdown" at bounding box center [729, 317] width 124 height 25
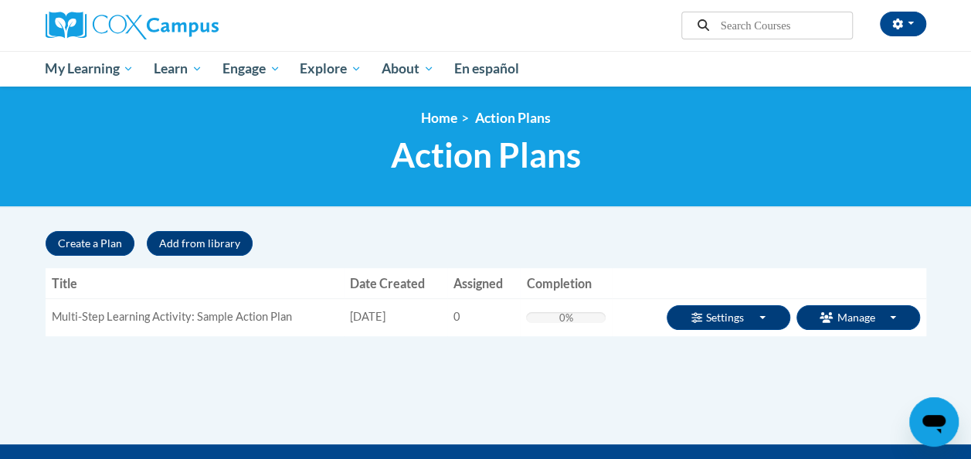
click at [689, 244] on div "Create a Plan Add from library « 1 »" at bounding box center [486, 243] width 880 height 25
